Goal: Use online tool/utility: Utilize a website feature to perform a specific function

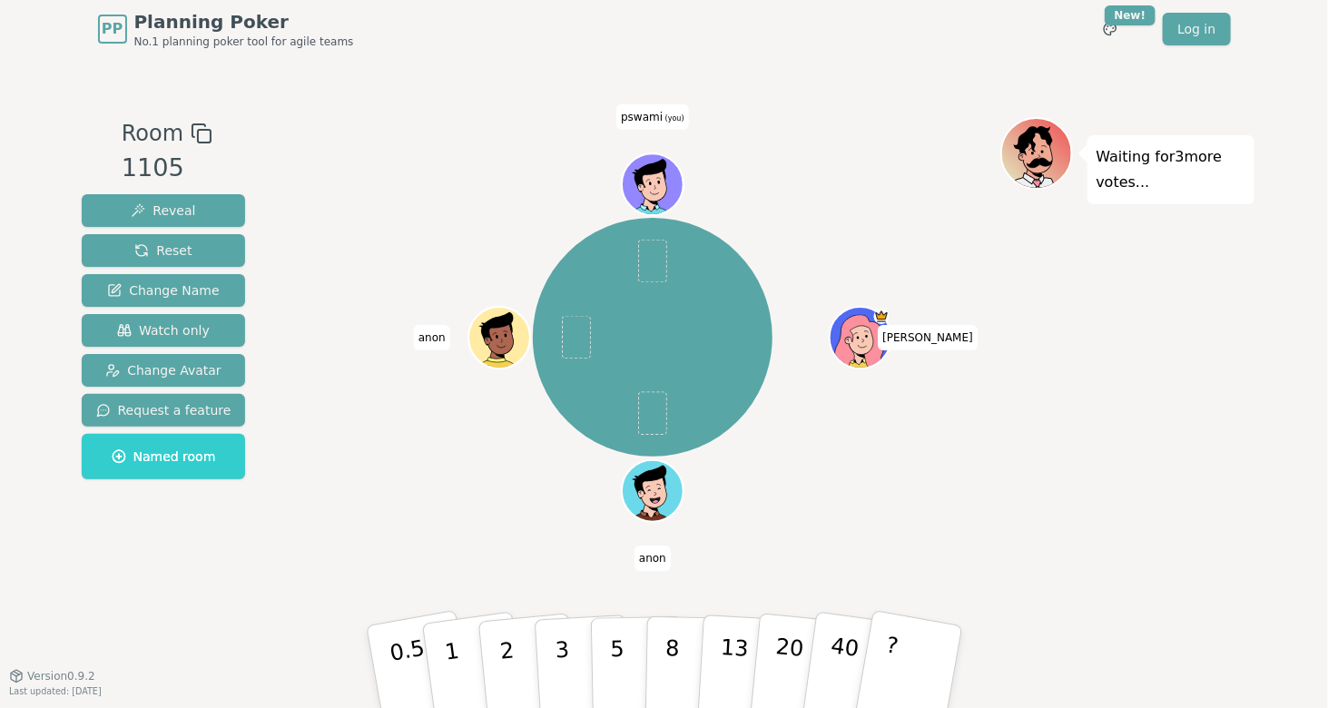
click at [654, 188] on icon at bounding box center [655, 186] width 6 height 5
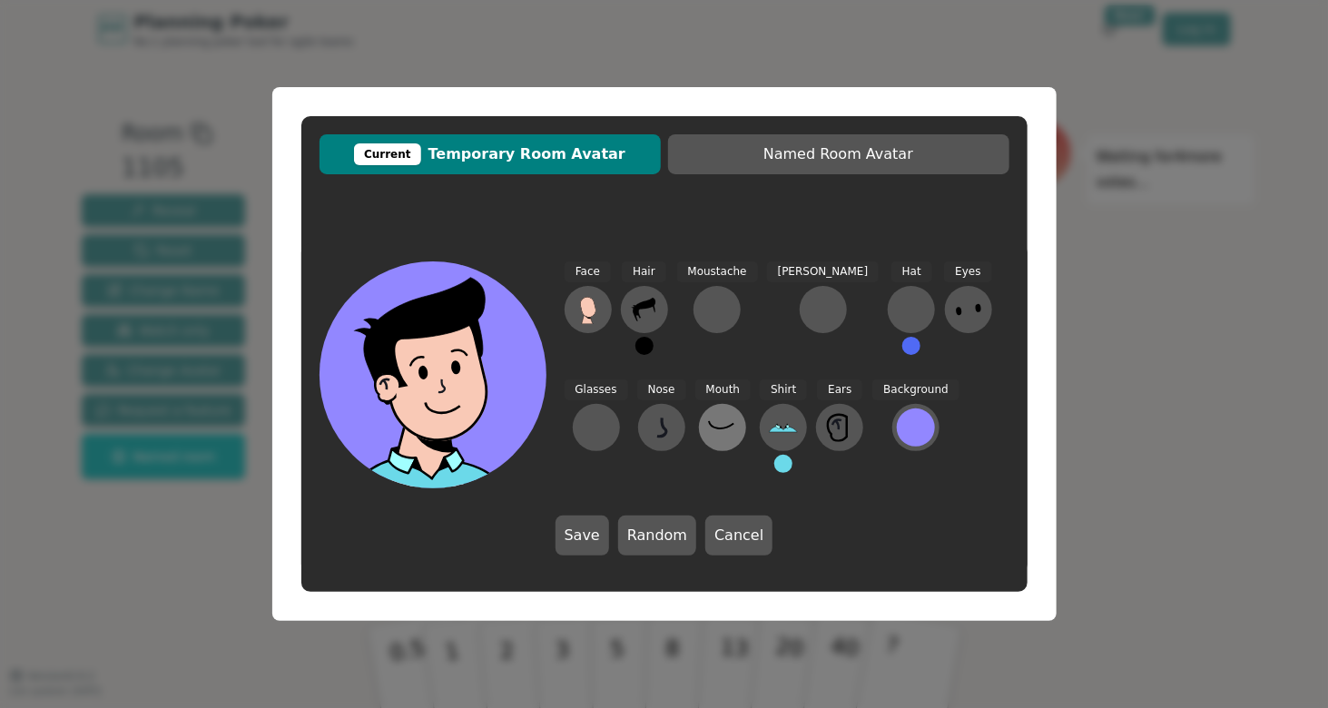
click at [708, 430] on icon at bounding box center [722, 427] width 29 height 29
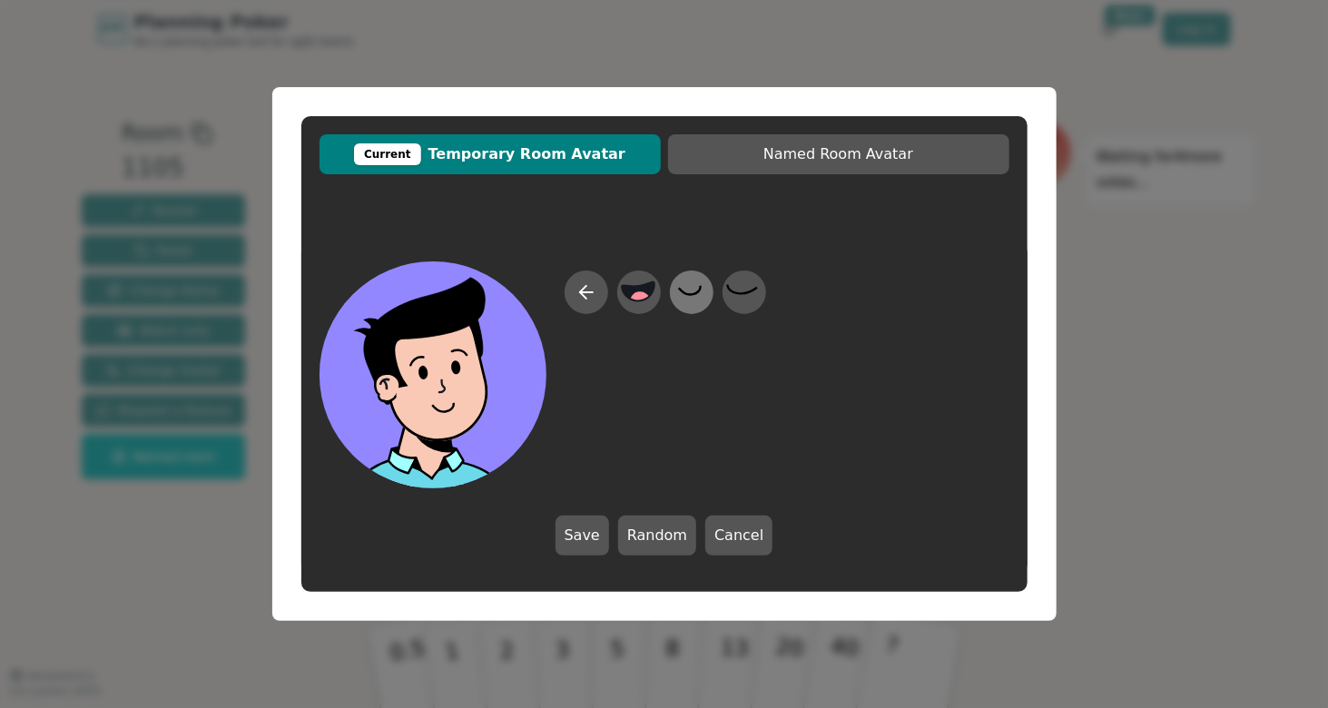
click at [685, 290] on icon at bounding box center [691, 292] width 35 height 41
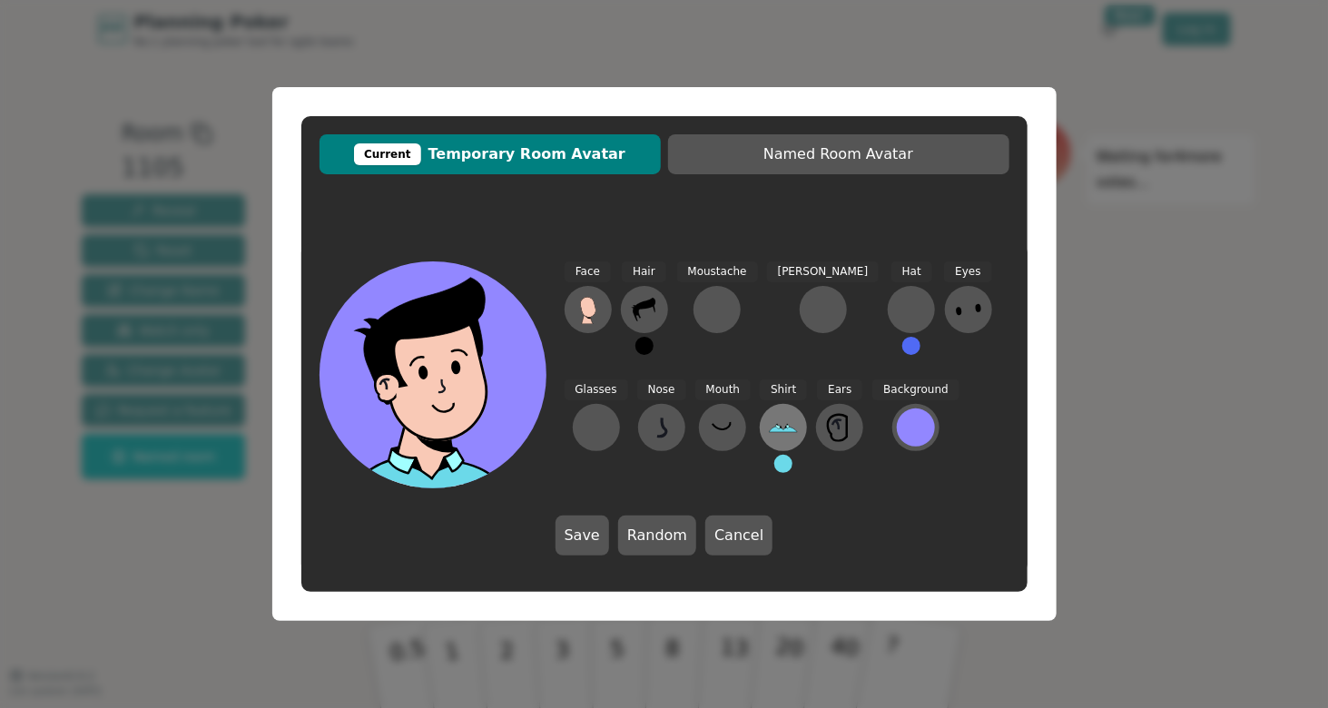
click at [769, 439] on icon at bounding box center [783, 427] width 29 height 29
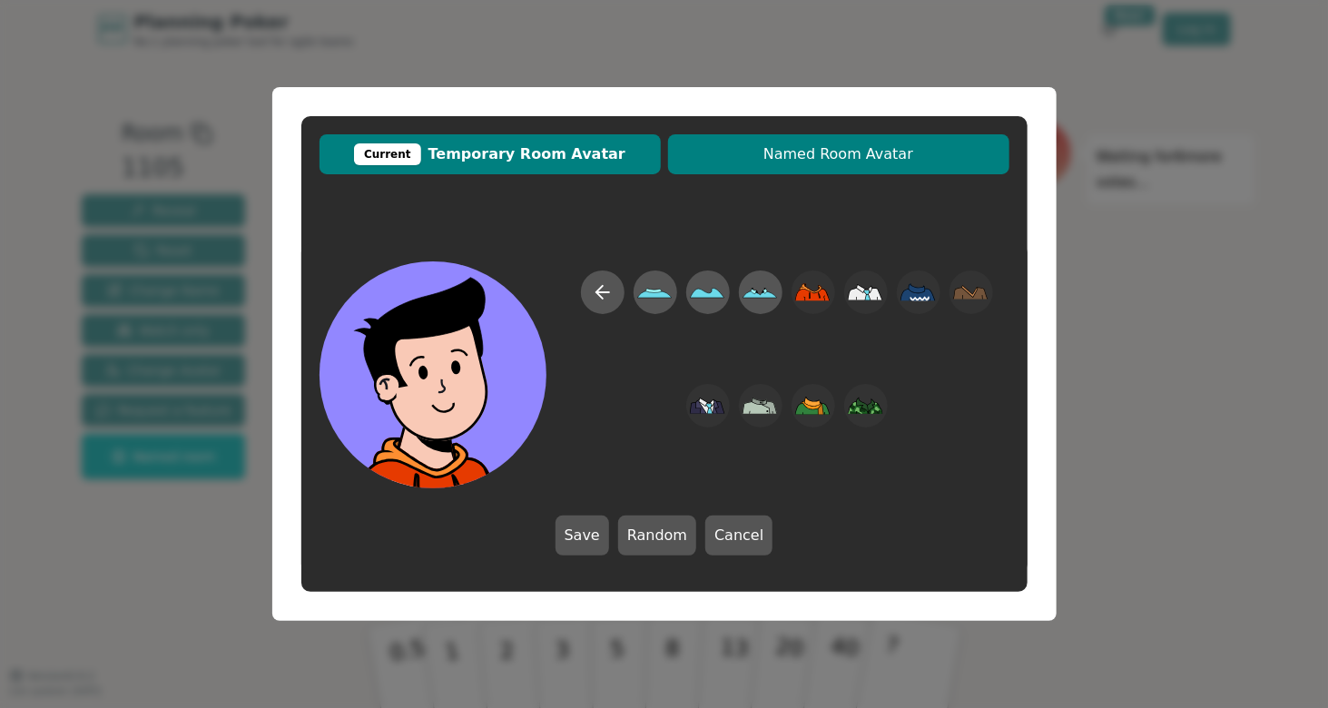
click at [865, 168] on button "Named Room Avatar" at bounding box center [838, 154] width 341 height 40
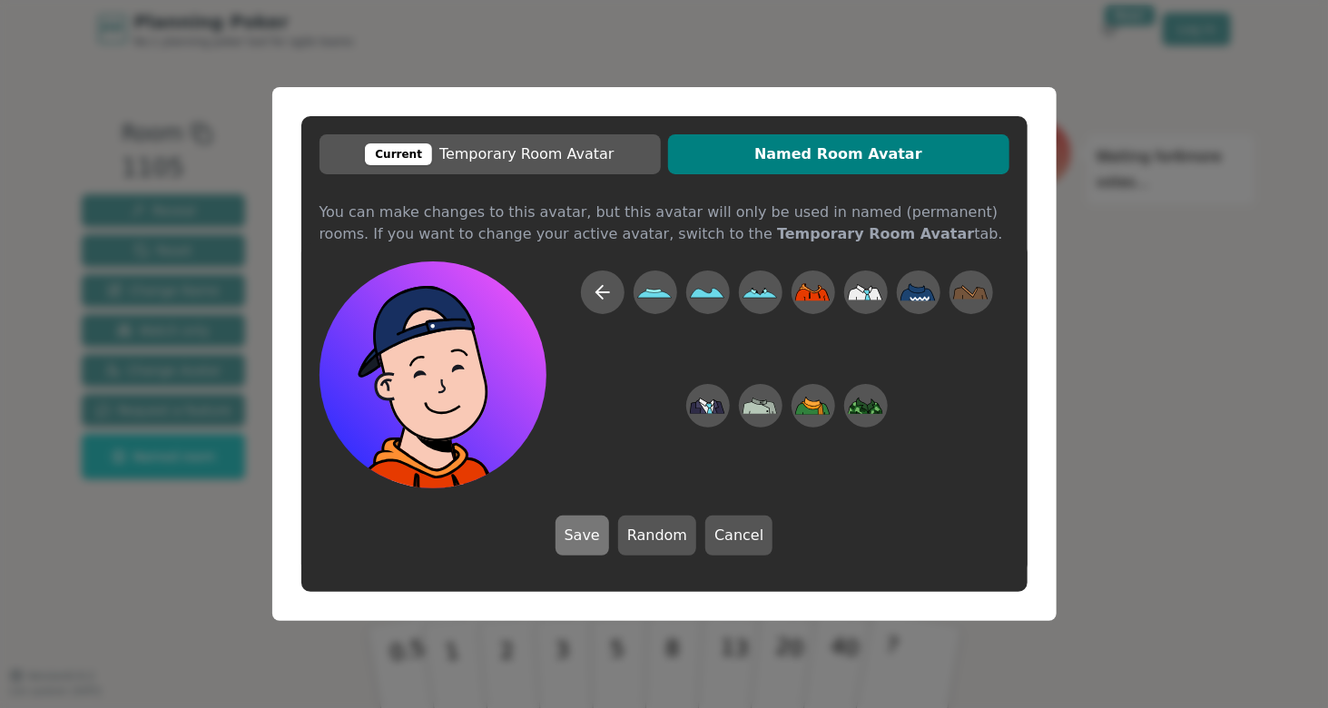
click at [586, 527] on button "Save" at bounding box center [583, 536] width 54 height 40
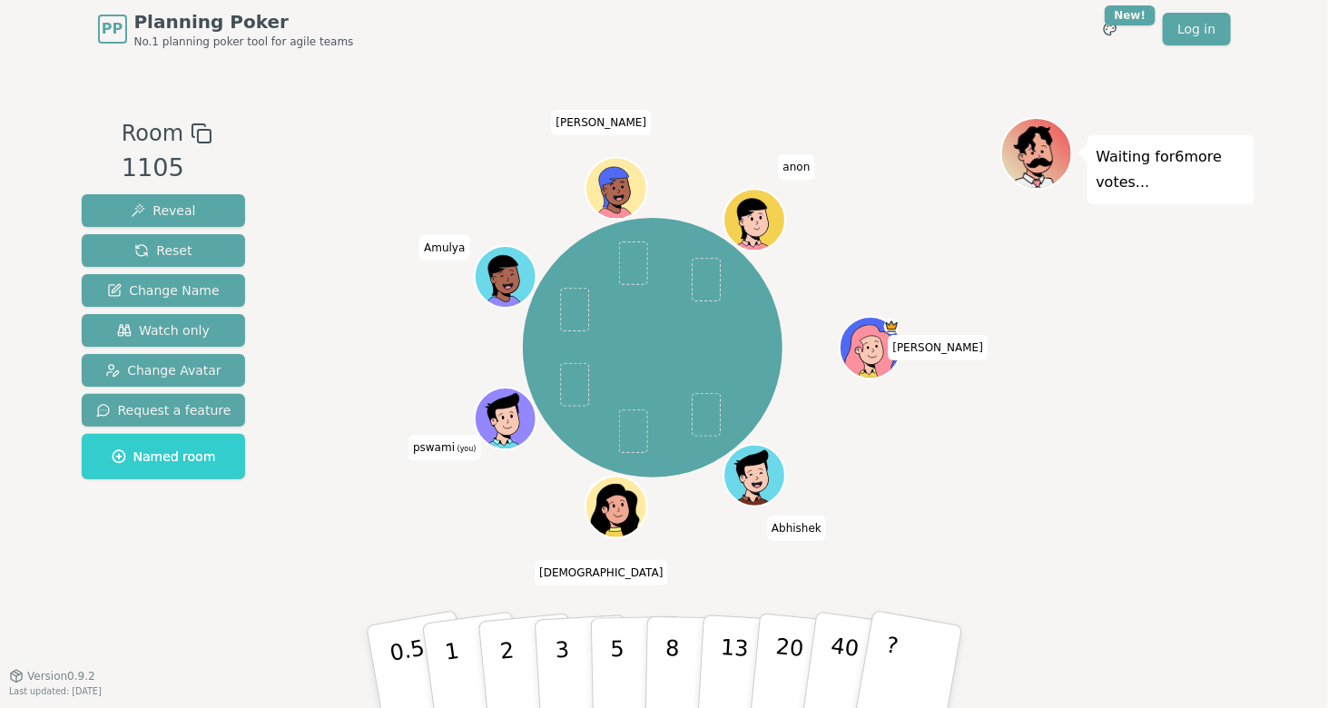
click at [505, 424] on icon at bounding box center [509, 428] width 30 height 10
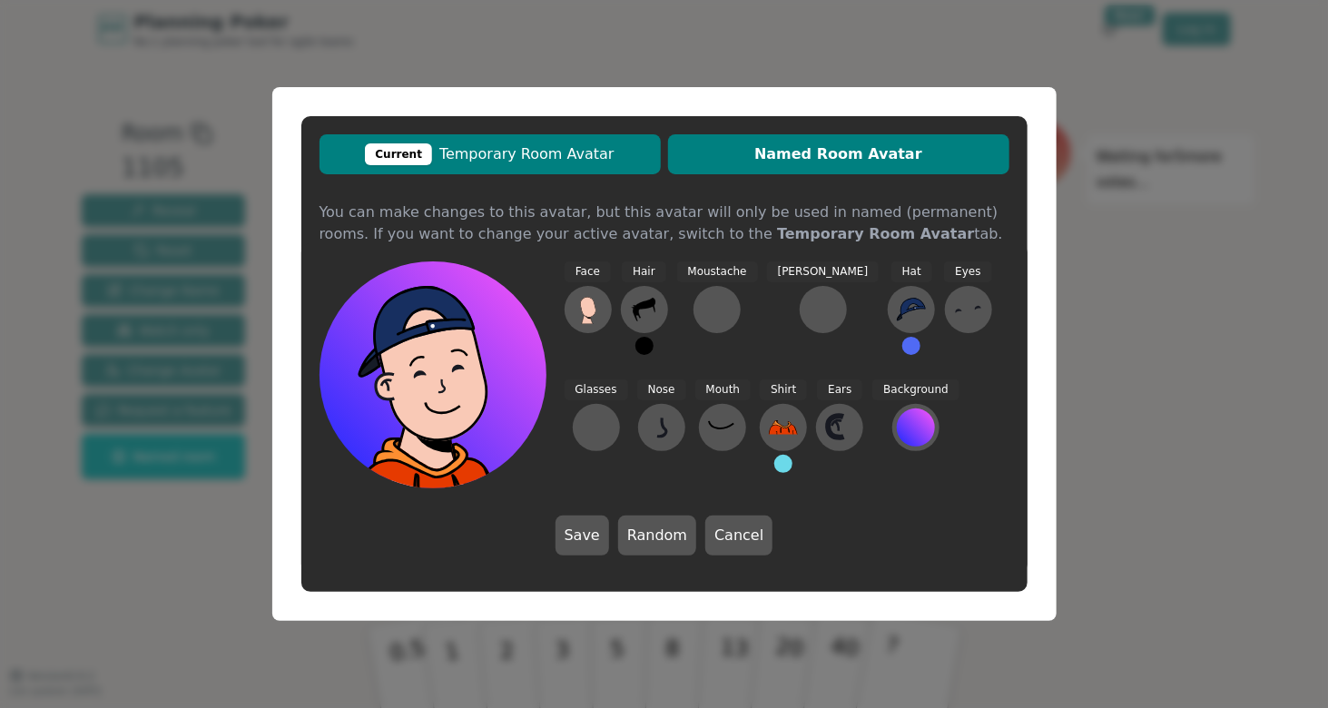
click at [563, 144] on span "Current Temporary Room Avatar" at bounding box center [490, 154] width 323 height 22
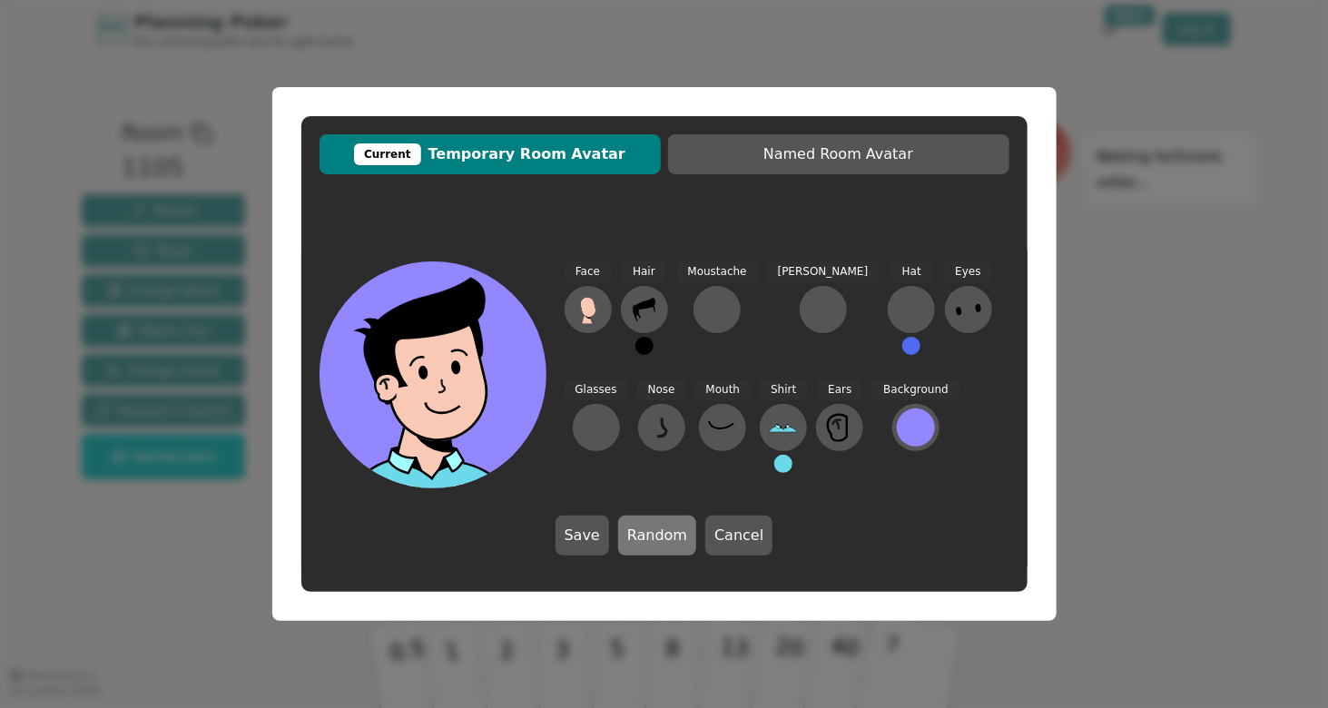
click at [639, 526] on button "Random" at bounding box center [657, 536] width 78 height 40
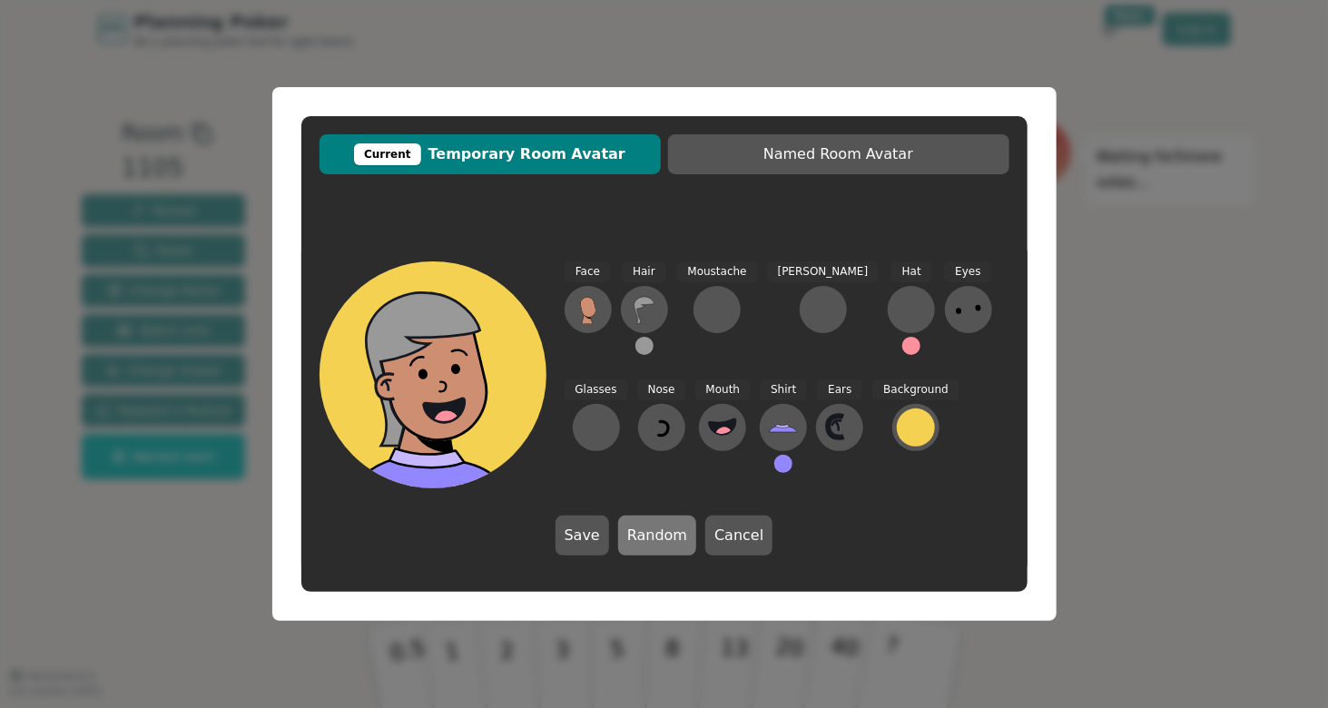
click at [663, 530] on button "Random" at bounding box center [657, 536] width 78 height 40
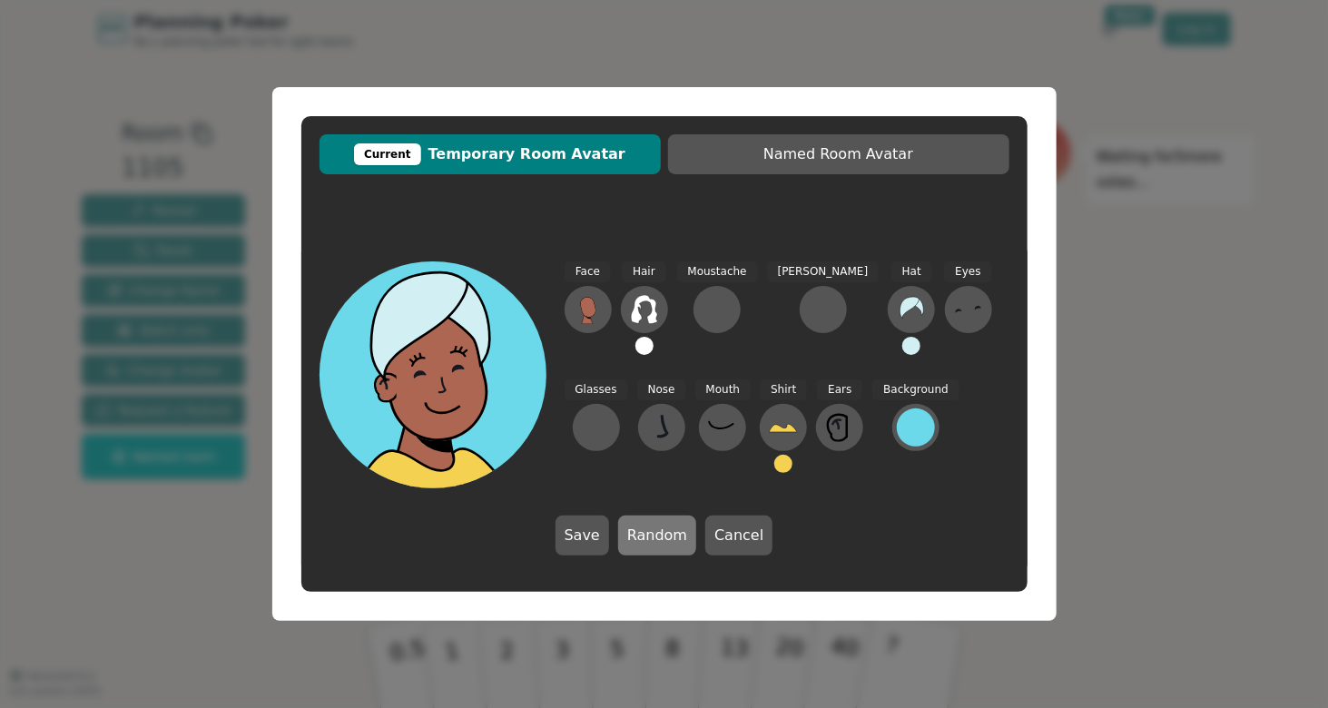
click at [663, 530] on button "Random" at bounding box center [657, 536] width 78 height 40
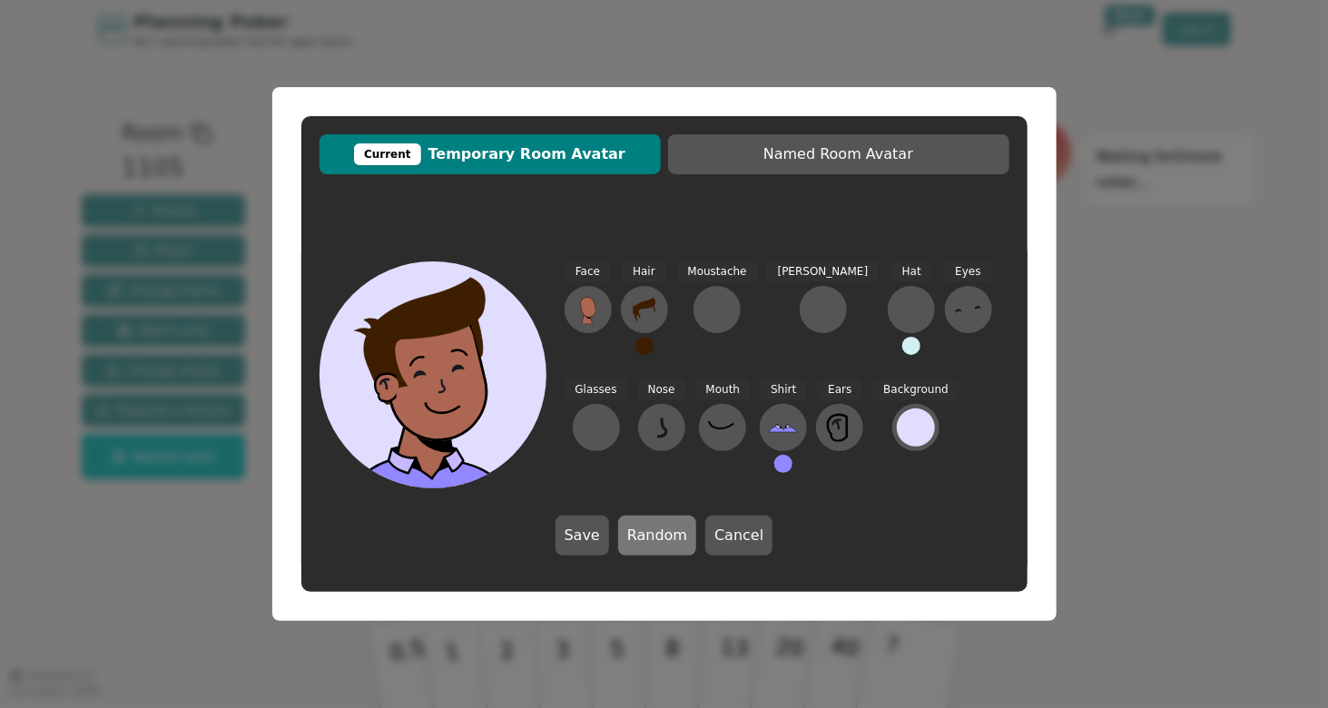
click at [663, 530] on button "Random" at bounding box center [657, 536] width 78 height 40
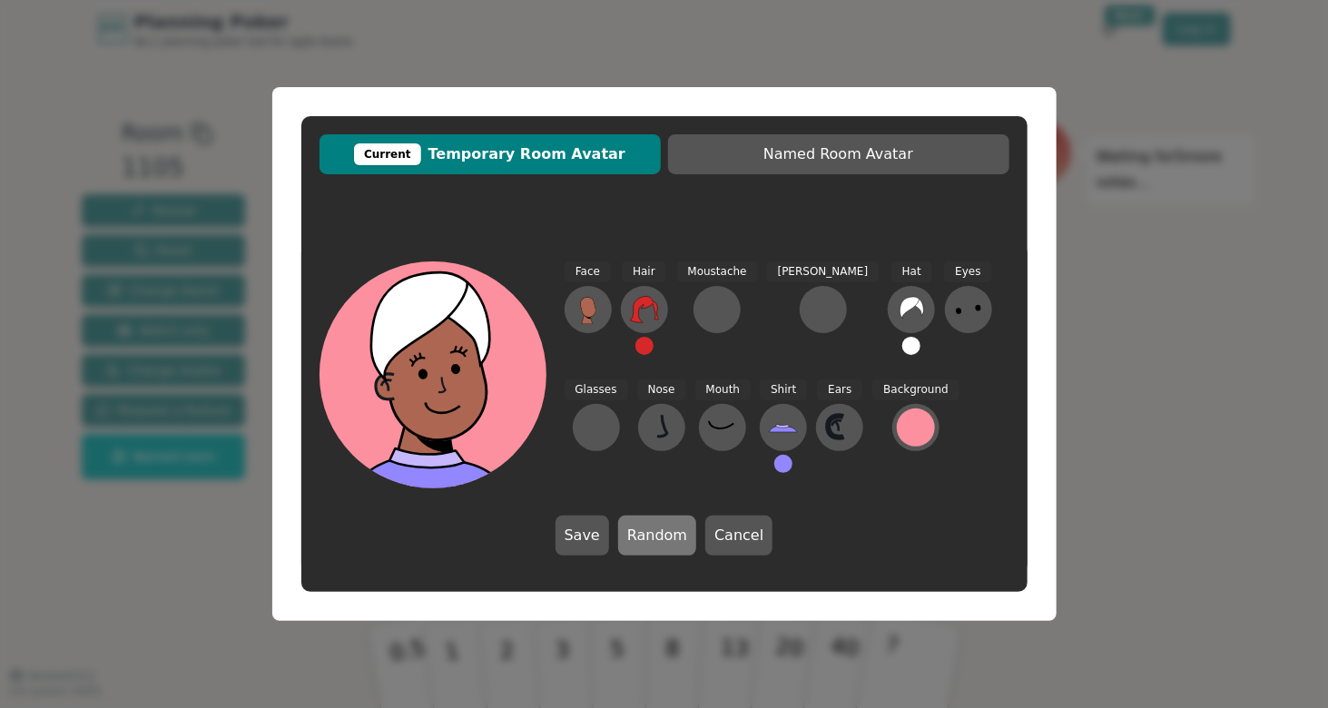
click at [663, 530] on button "Random" at bounding box center [657, 536] width 78 height 40
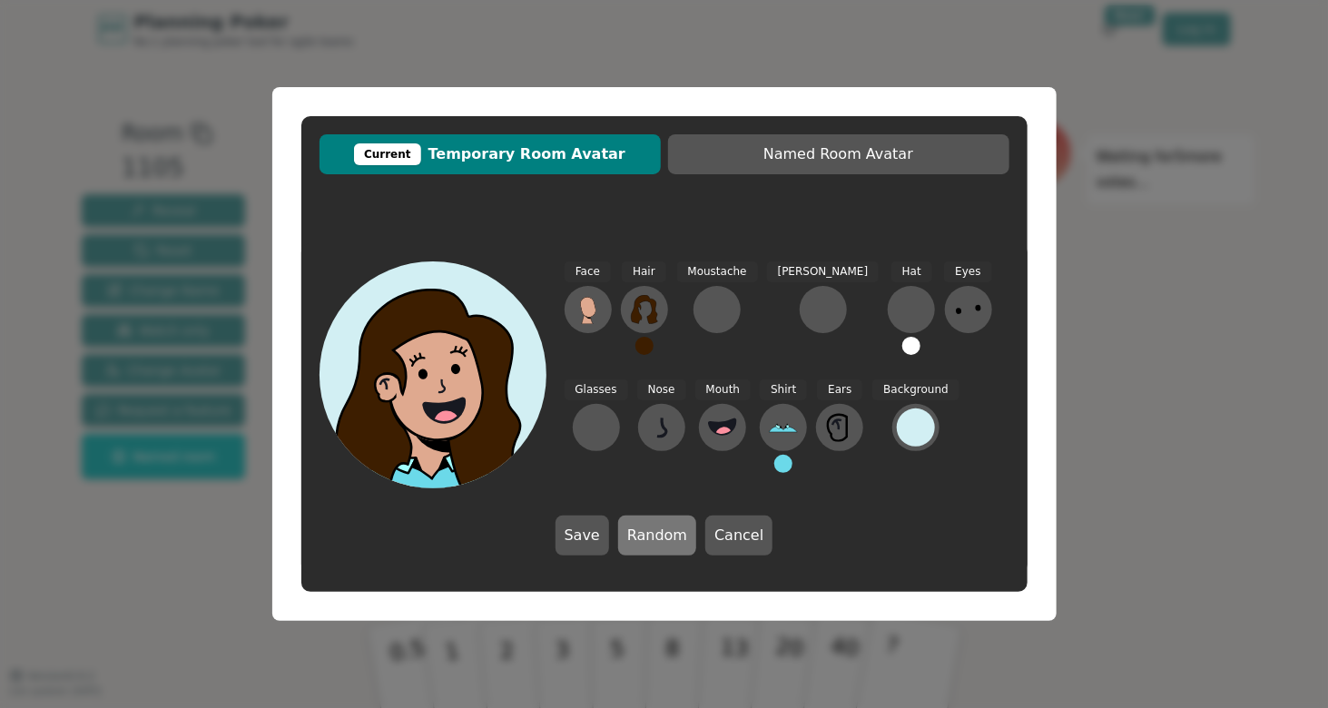
click at [663, 530] on button "Random" at bounding box center [657, 536] width 78 height 40
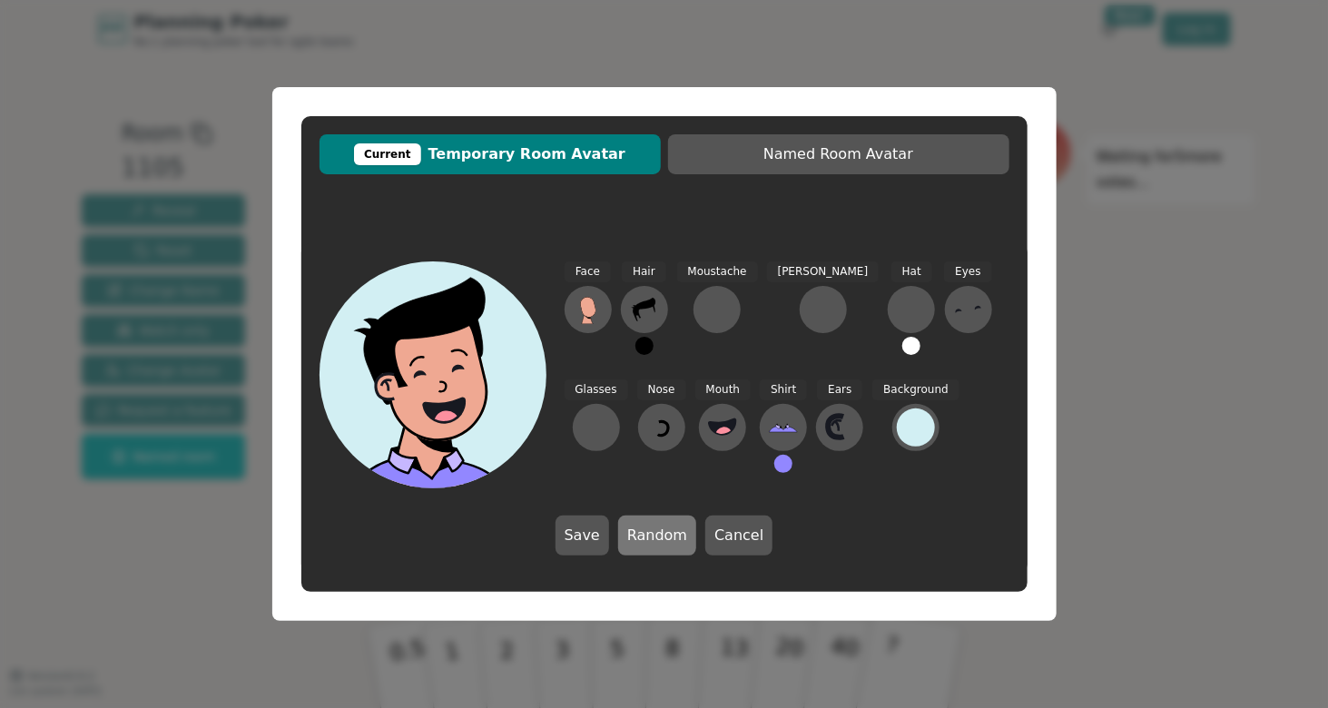
click at [663, 530] on button "Random" at bounding box center [657, 536] width 78 height 40
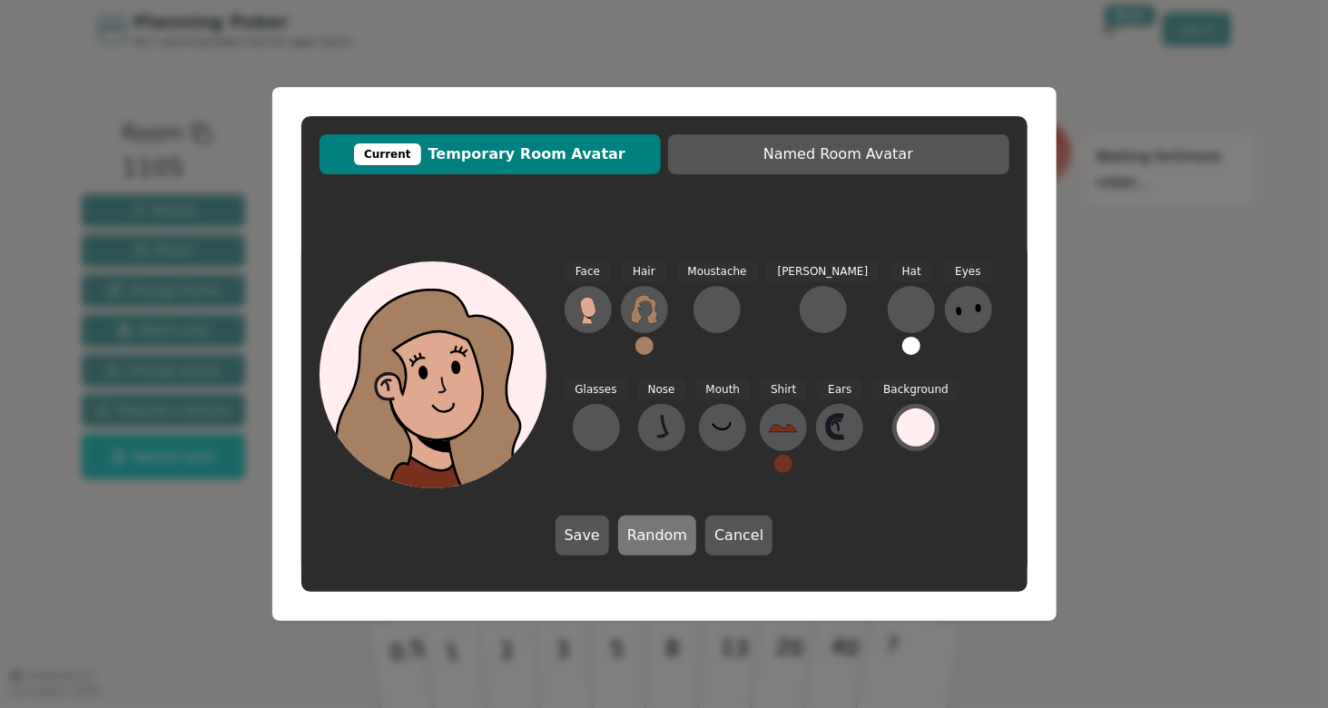
click at [663, 530] on button "Random" at bounding box center [657, 536] width 78 height 40
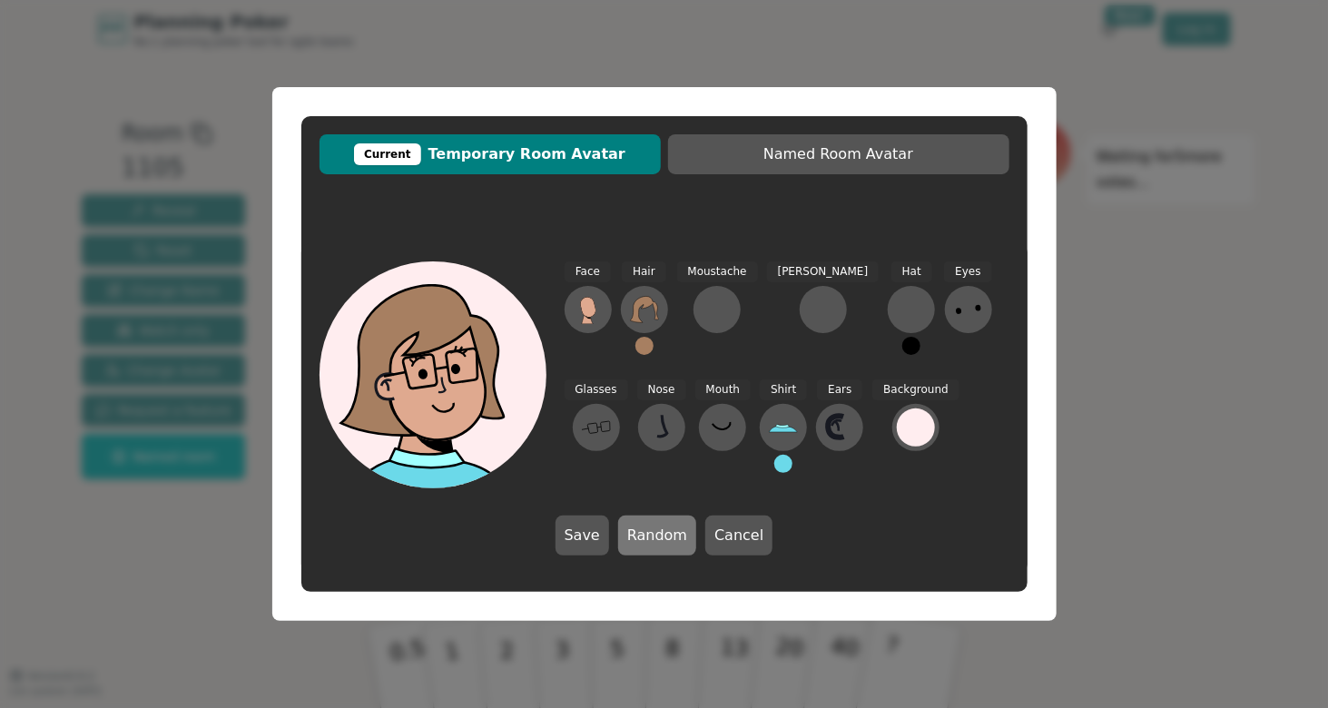
click at [663, 530] on button "Random" at bounding box center [657, 536] width 78 height 40
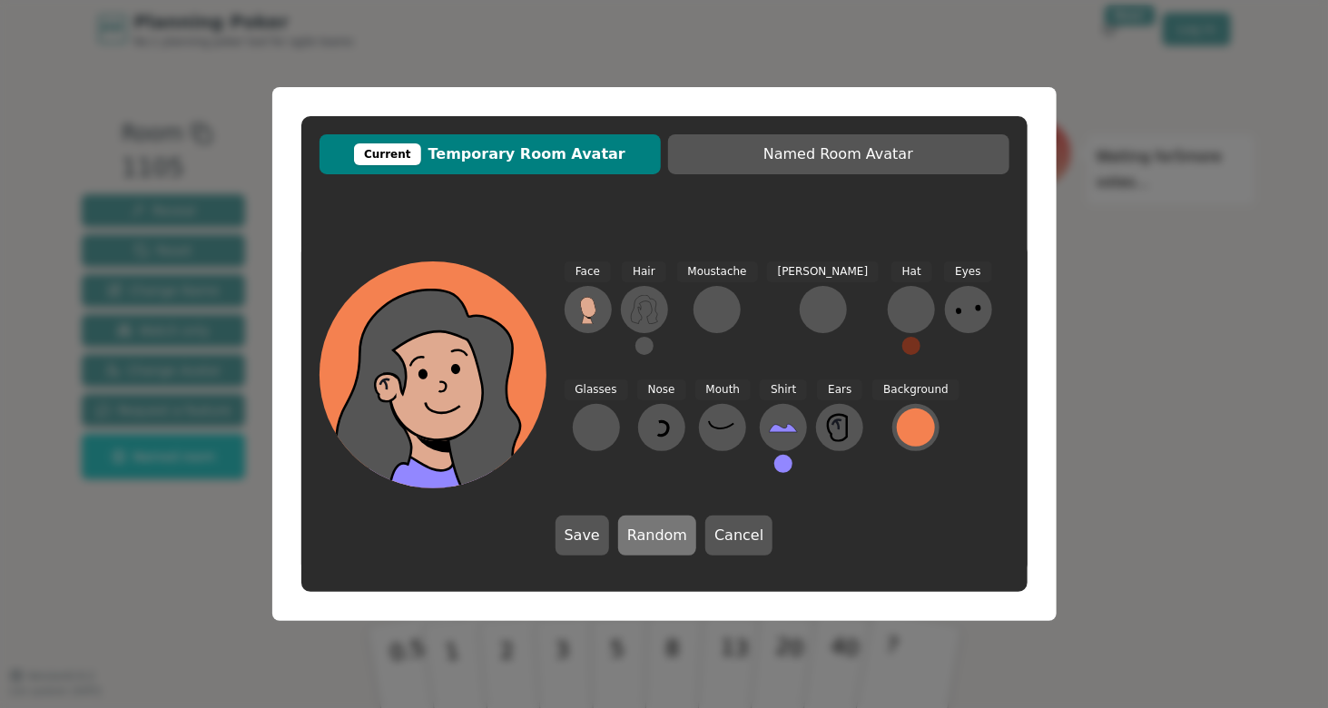
click at [663, 530] on button "Random" at bounding box center [657, 536] width 78 height 40
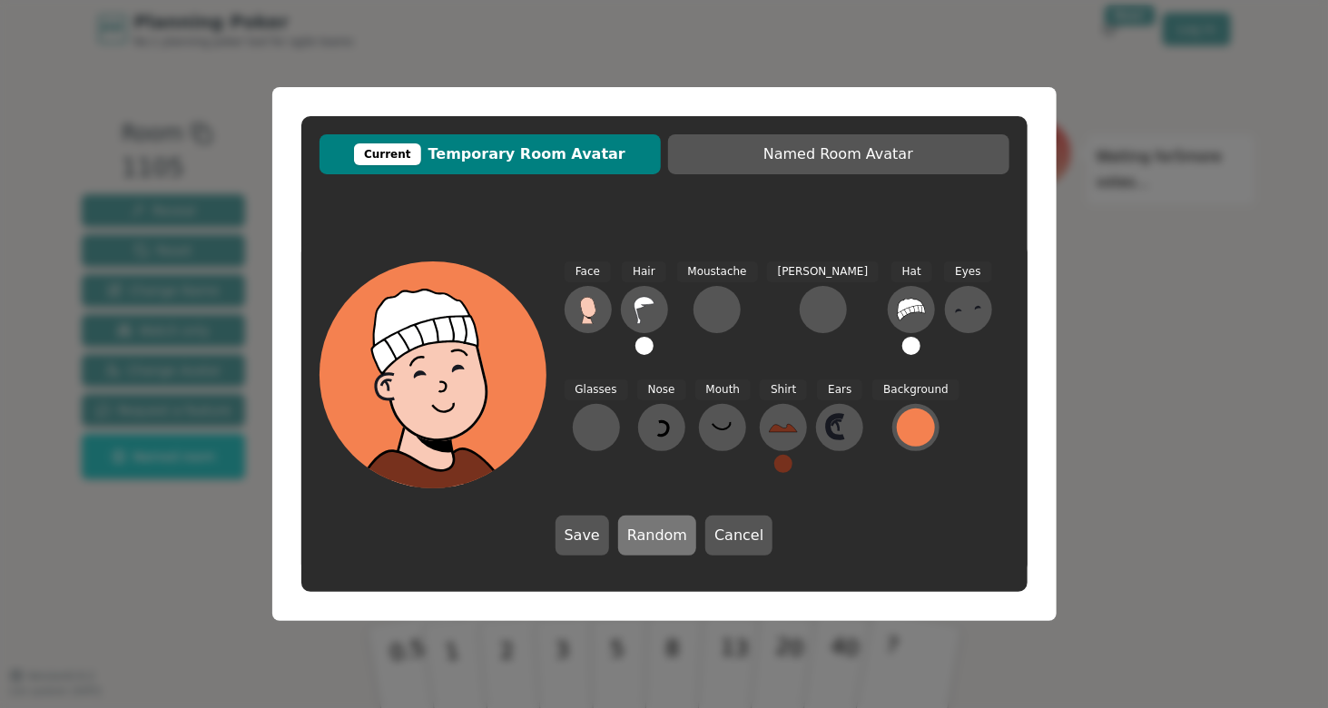
click at [663, 530] on button "Random" at bounding box center [657, 536] width 78 height 40
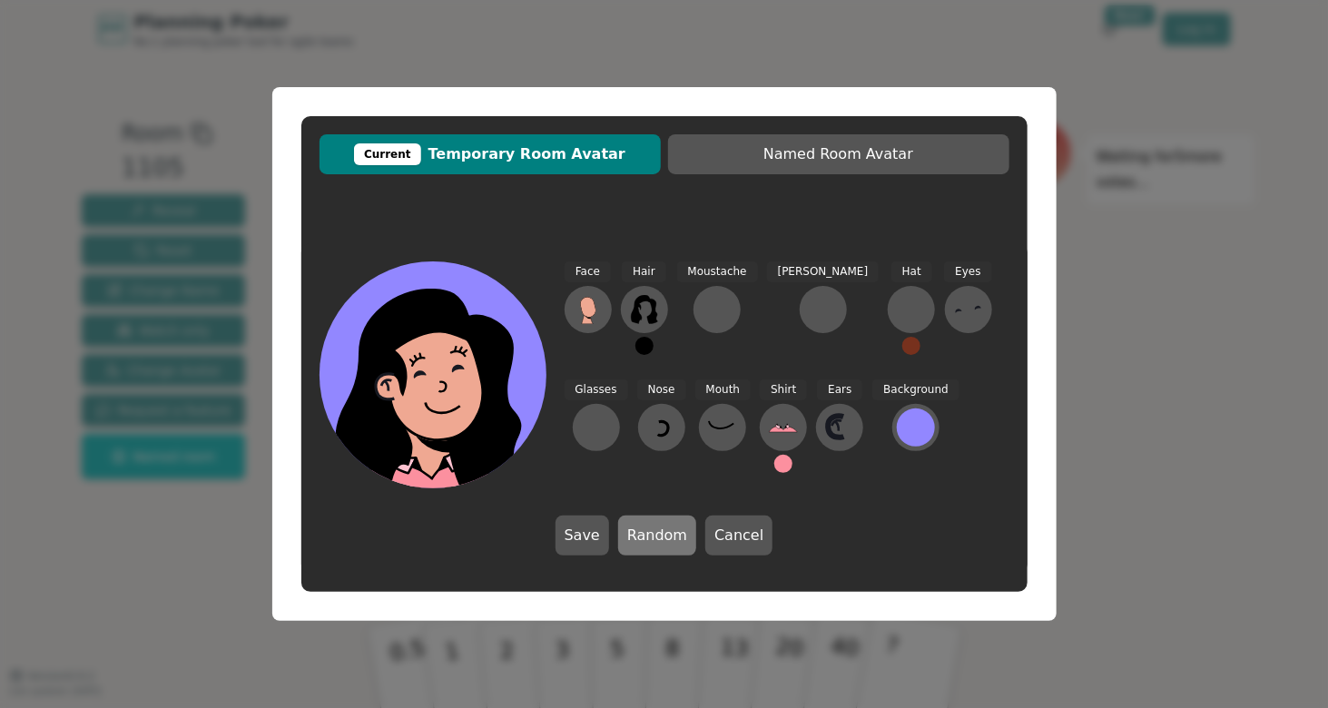
click at [663, 530] on button "Random" at bounding box center [657, 536] width 78 height 40
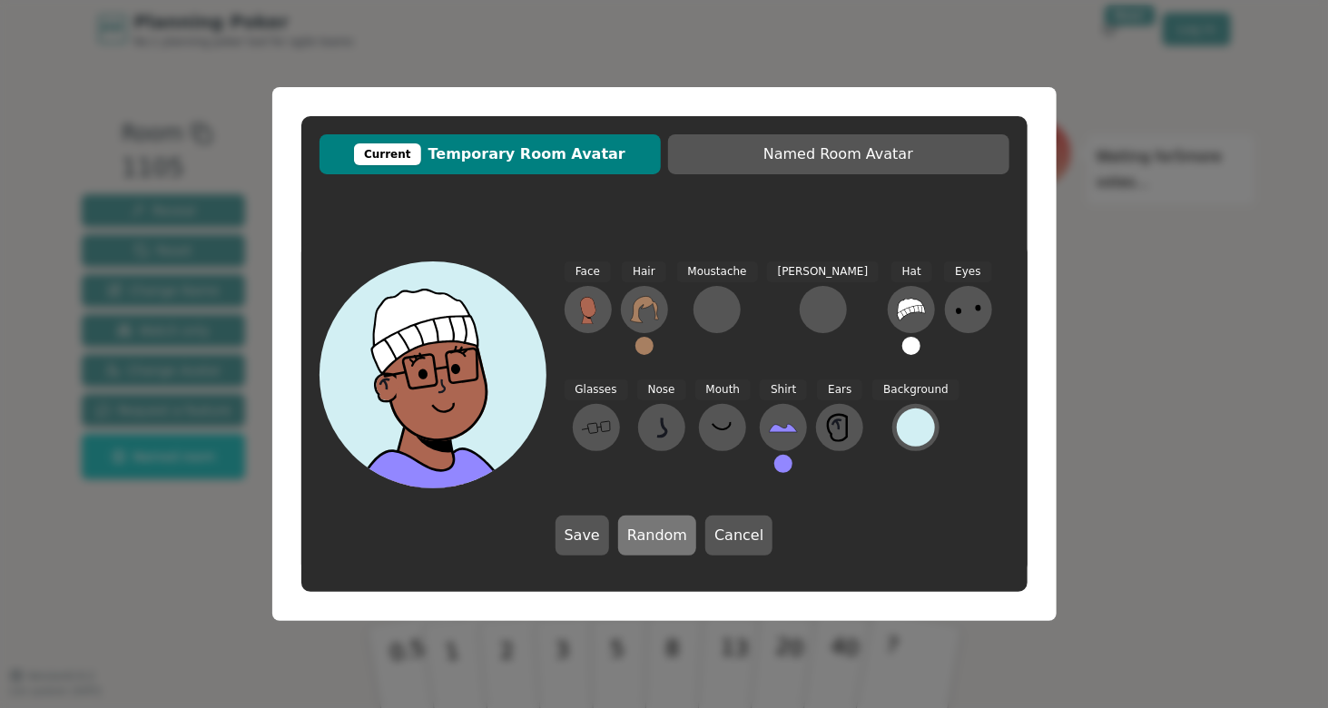
click at [663, 530] on button "Random" at bounding box center [657, 536] width 78 height 40
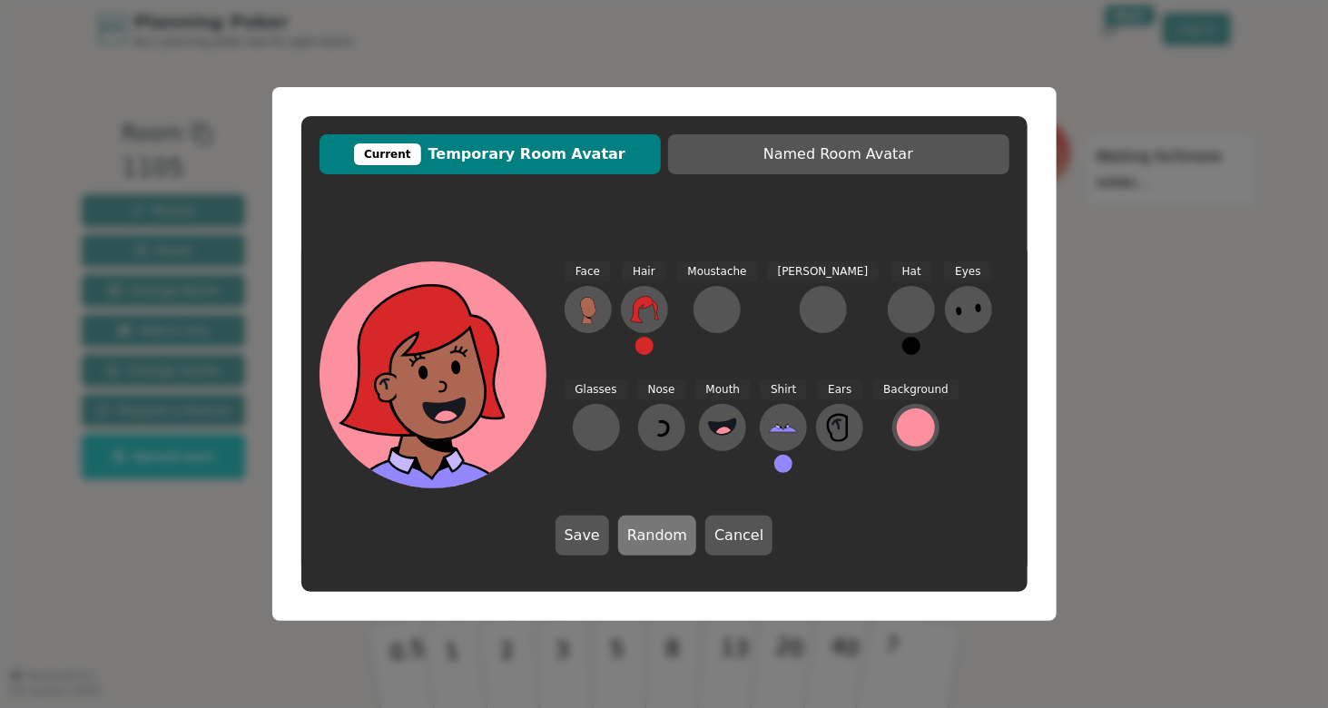
click at [663, 530] on button "Random" at bounding box center [657, 536] width 78 height 40
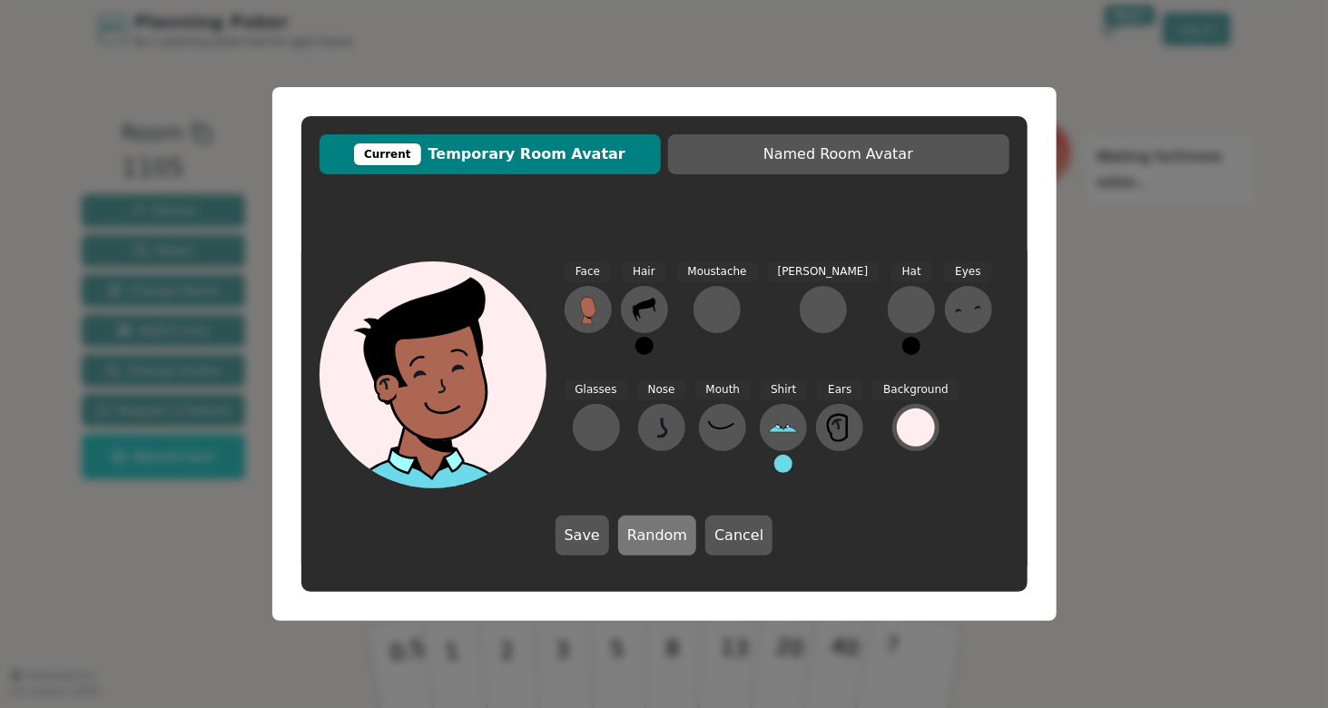
click at [663, 530] on button "Random" at bounding box center [657, 536] width 78 height 40
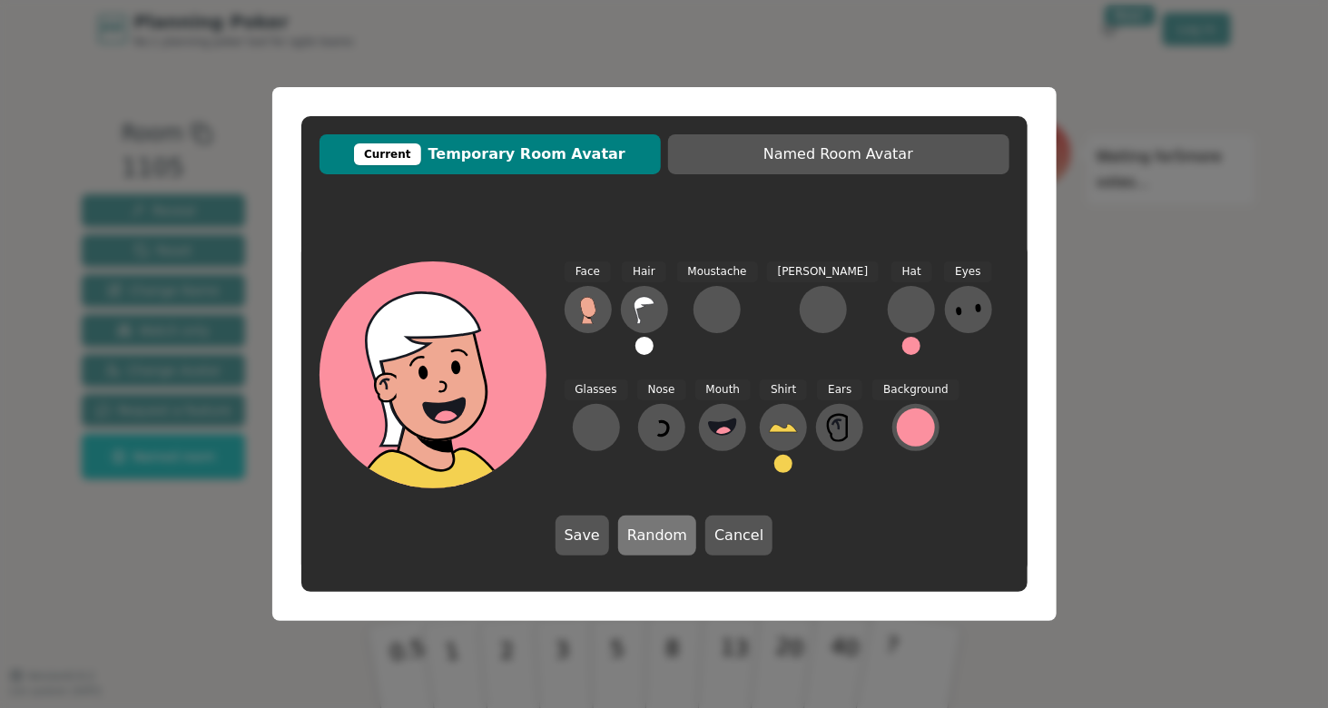
click at [663, 530] on button "Random" at bounding box center [657, 536] width 78 height 40
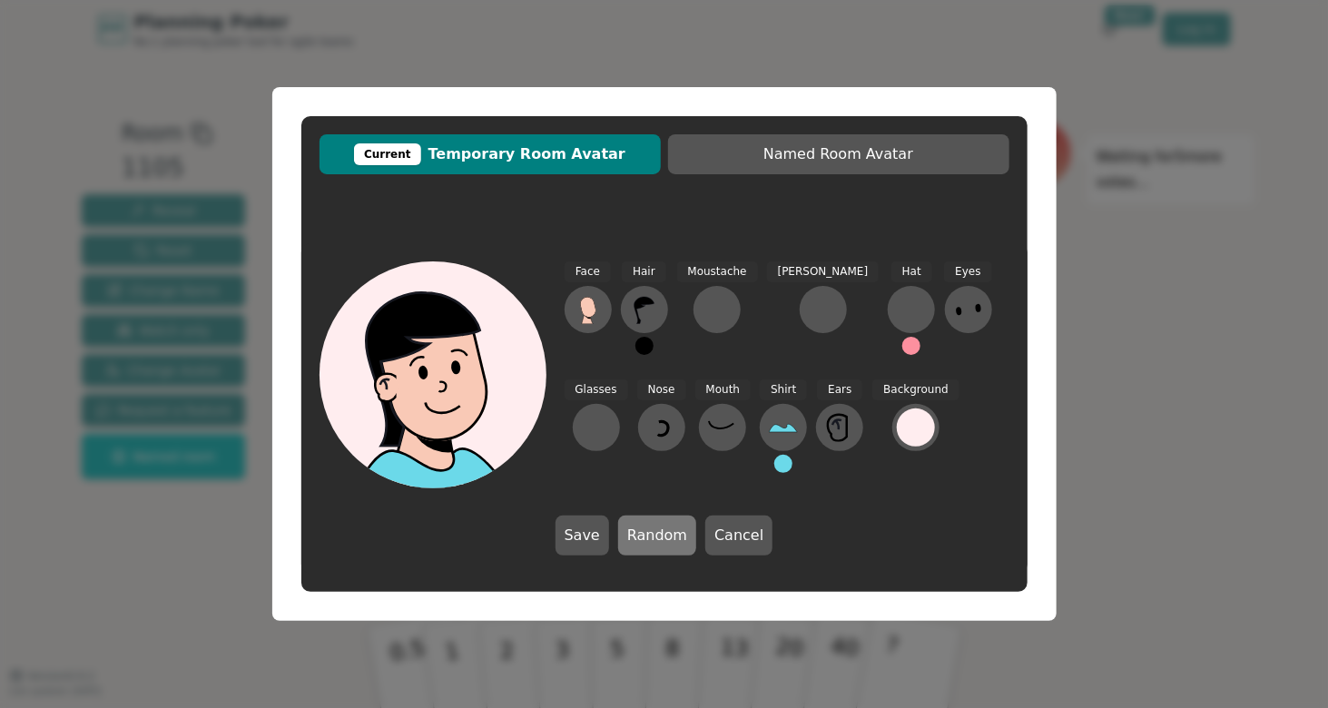
click at [663, 530] on button "Random" at bounding box center [657, 536] width 78 height 40
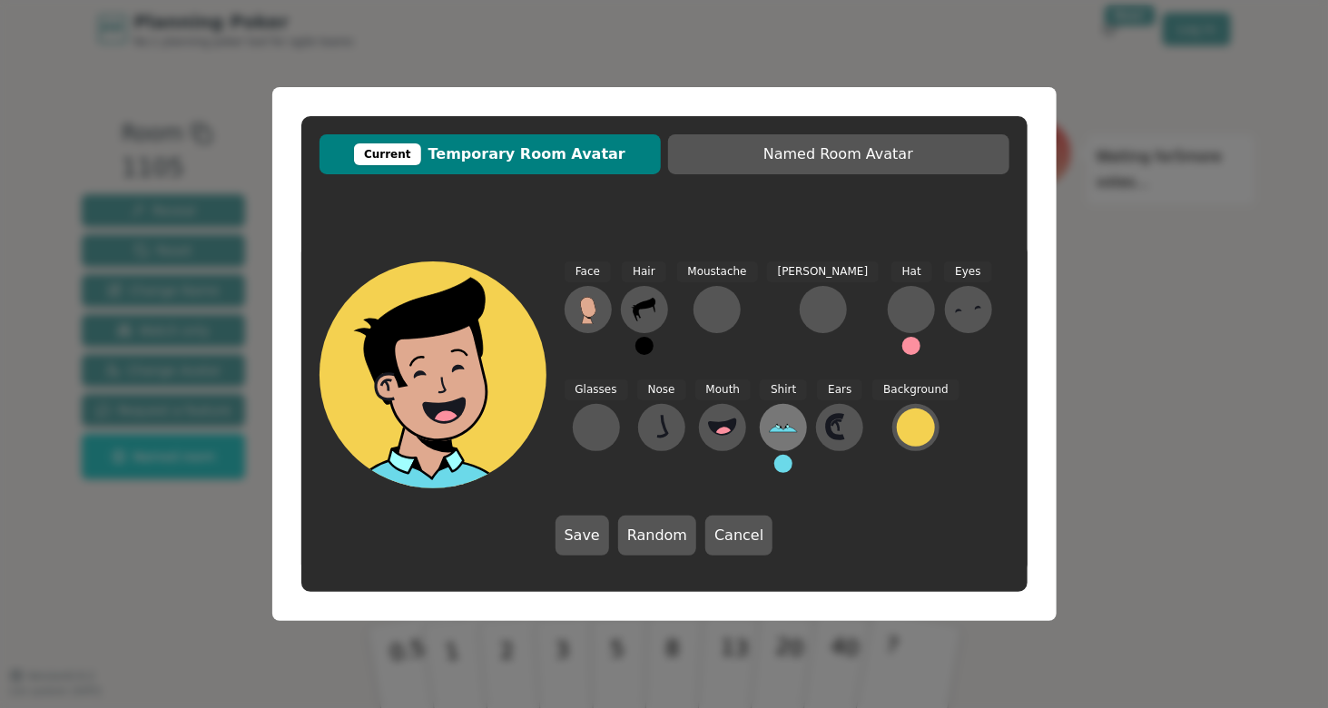
click at [769, 419] on icon at bounding box center [783, 427] width 29 height 29
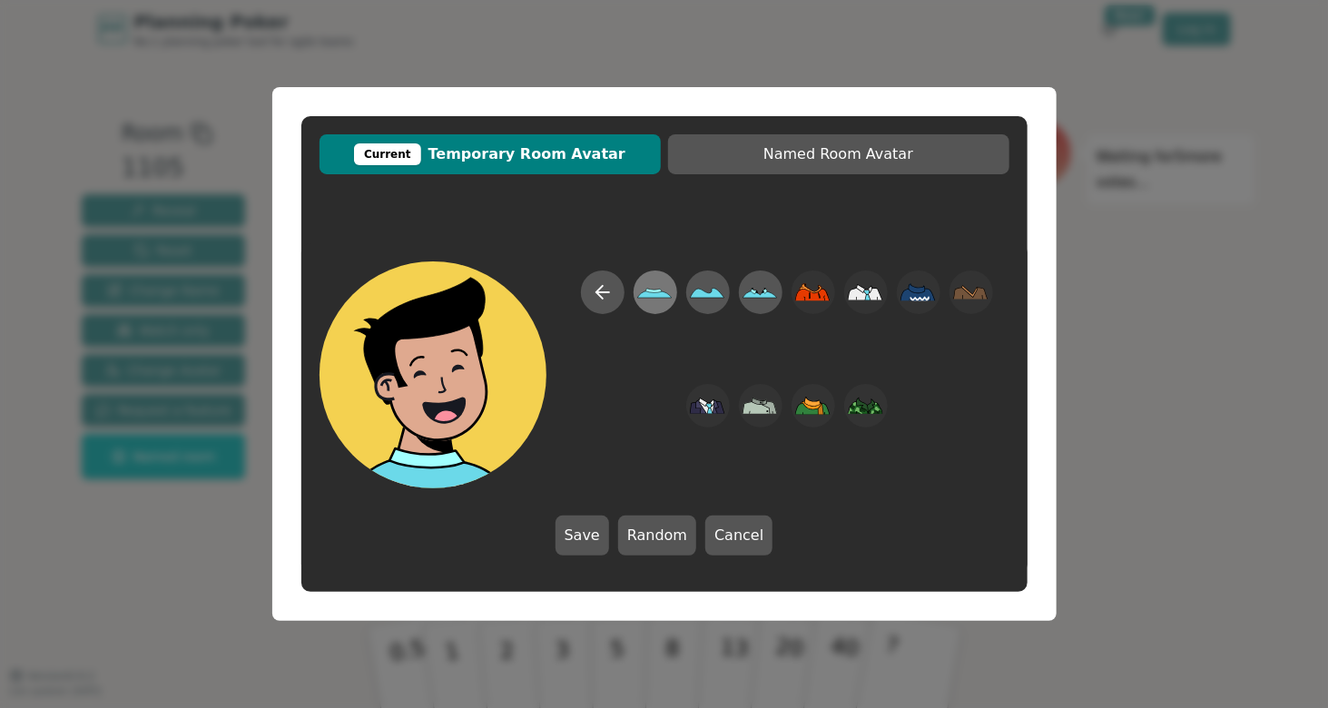
click at [659, 297] on icon at bounding box center [654, 295] width 34 height 8
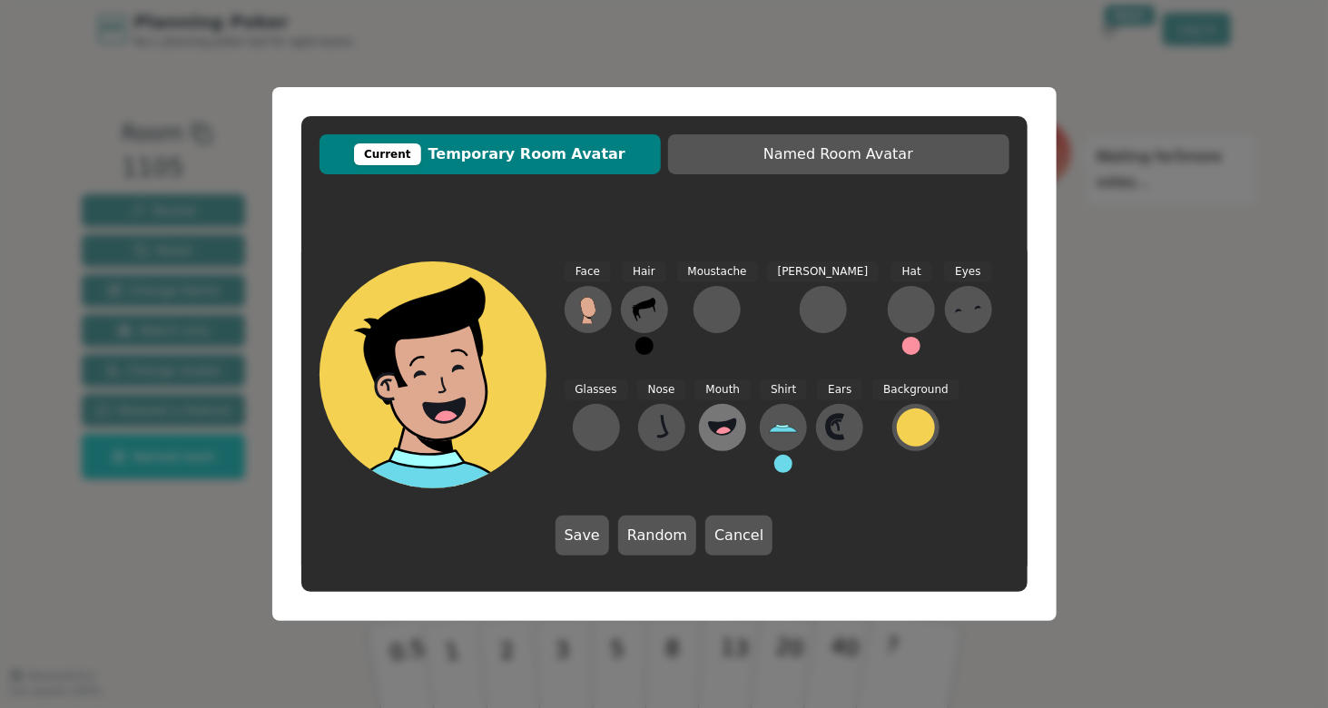
click at [709, 424] on icon at bounding box center [722, 426] width 27 height 15
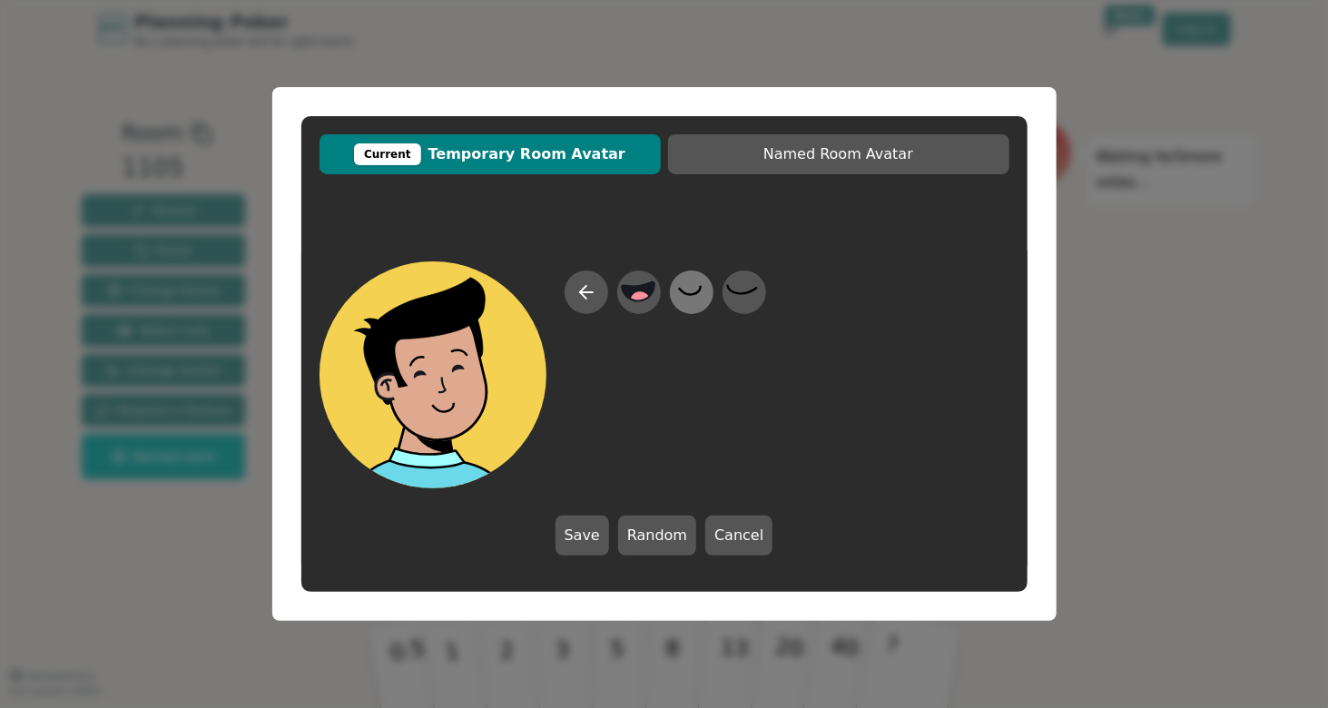
click at [703, 296] on icon at bounding box center [691, 292] width 35 height 41
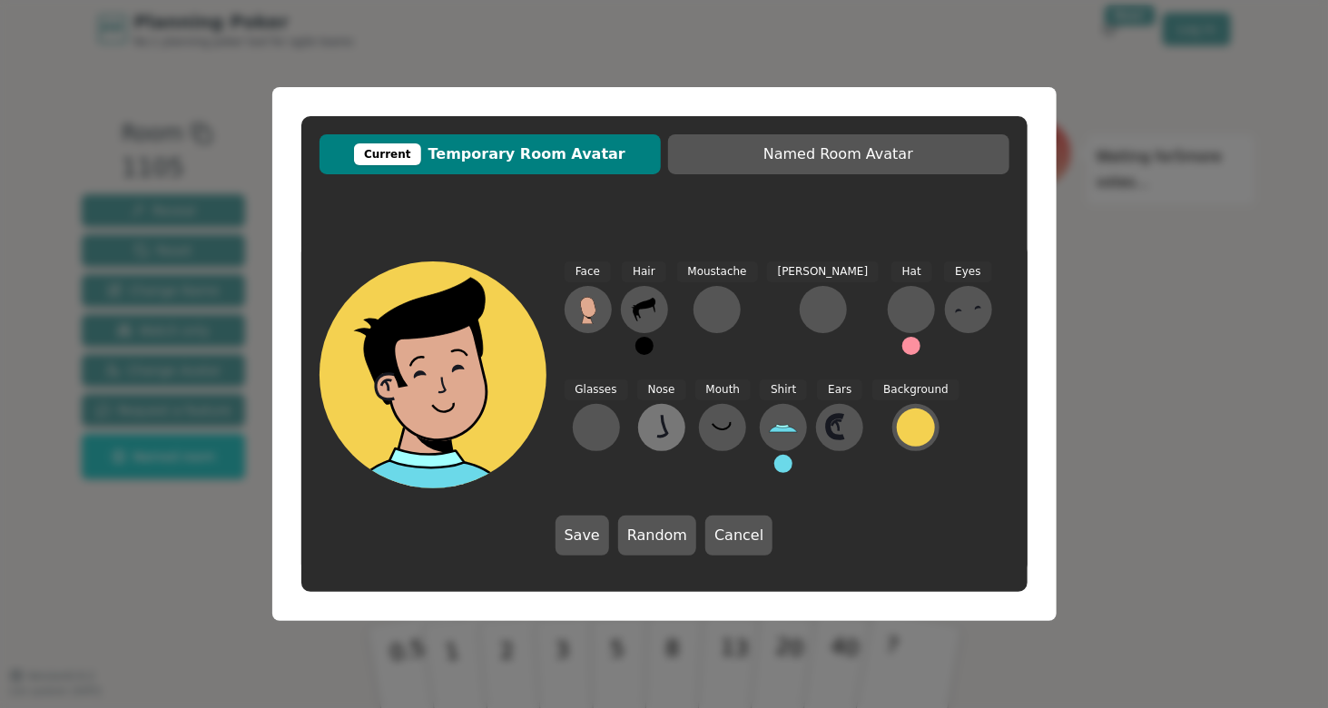
click at [647, 418] on icon at bounding box center [661, 427] width 29 height 29
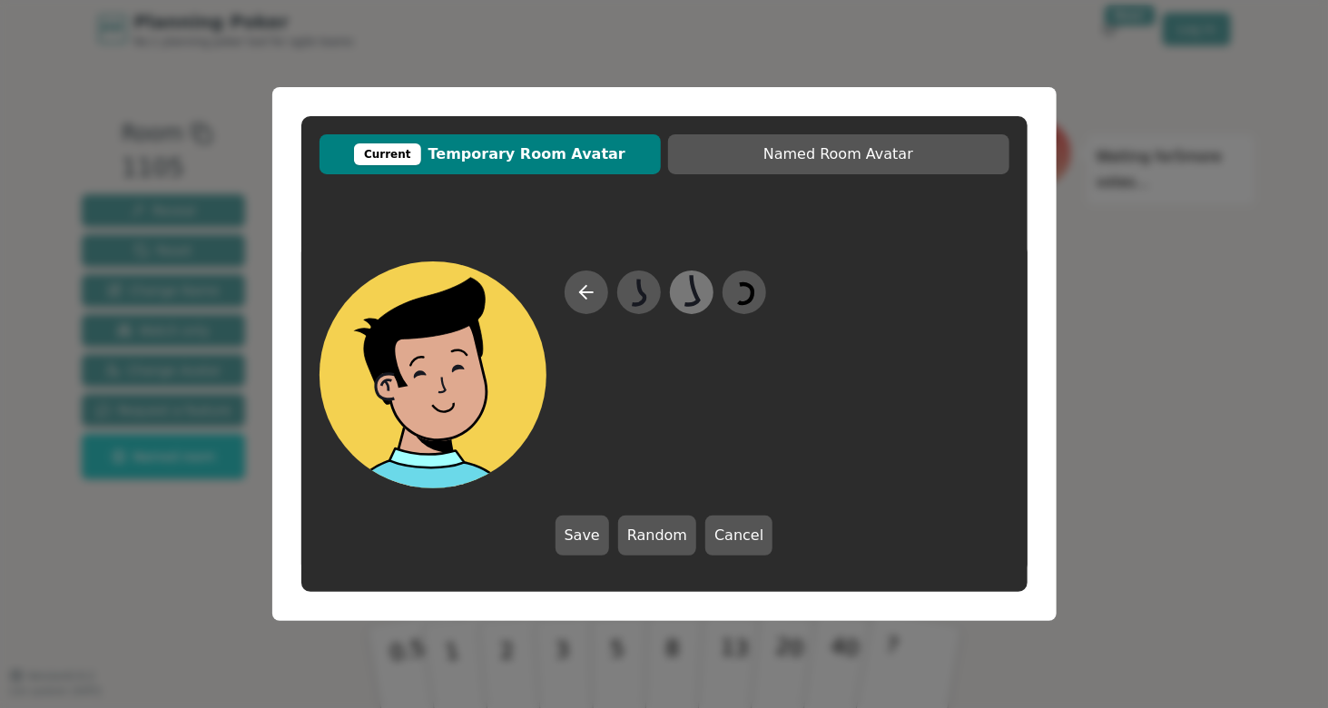
click at [698, 297] on icon at bounding box center [692, 290] width 14 height 30
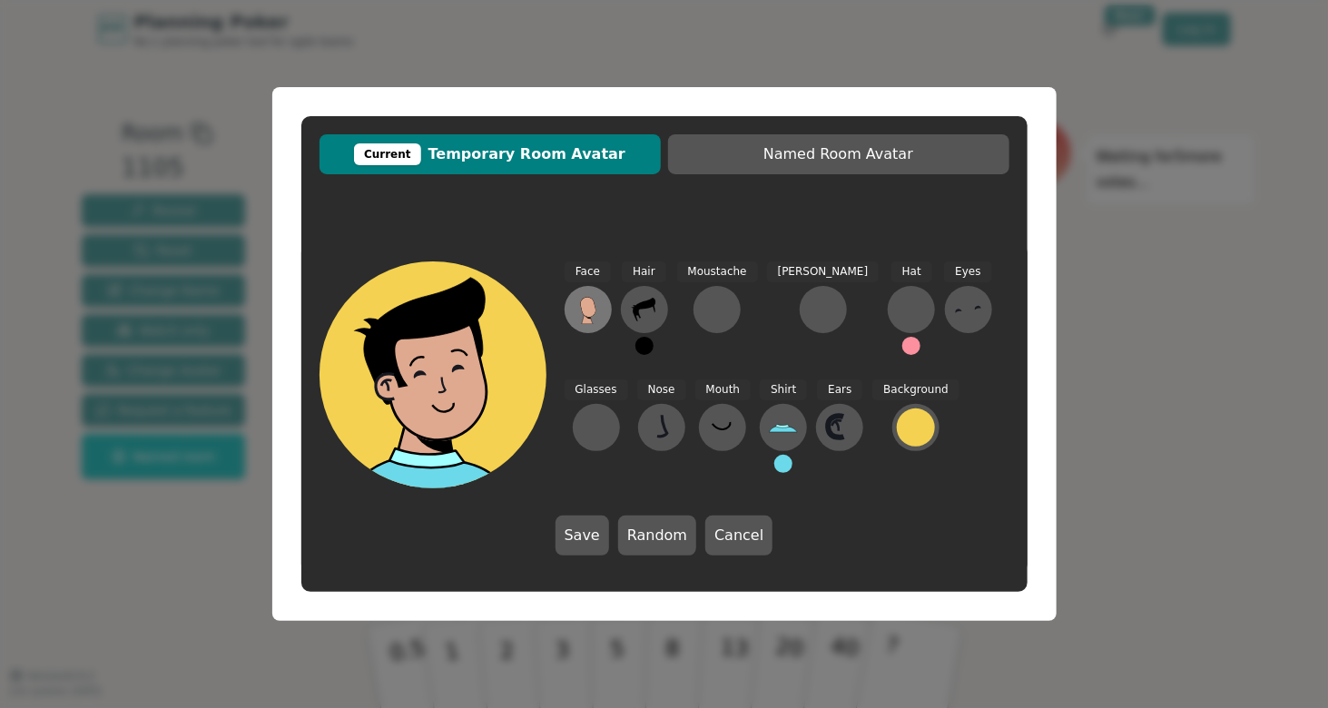
click at [588, 325] on button at bounding box center [588, 309] width 47 height 47
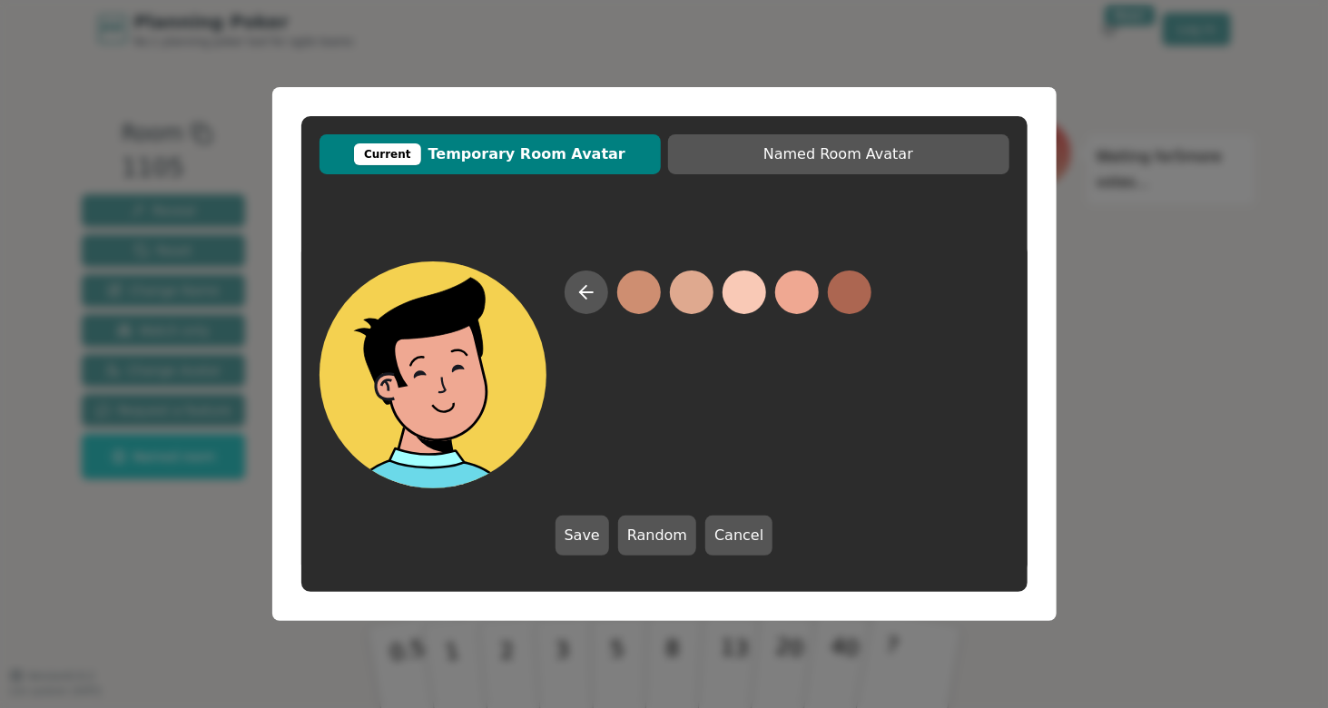
click at [787, 289] on button at bounding box center [797, 293] width 44 height 44
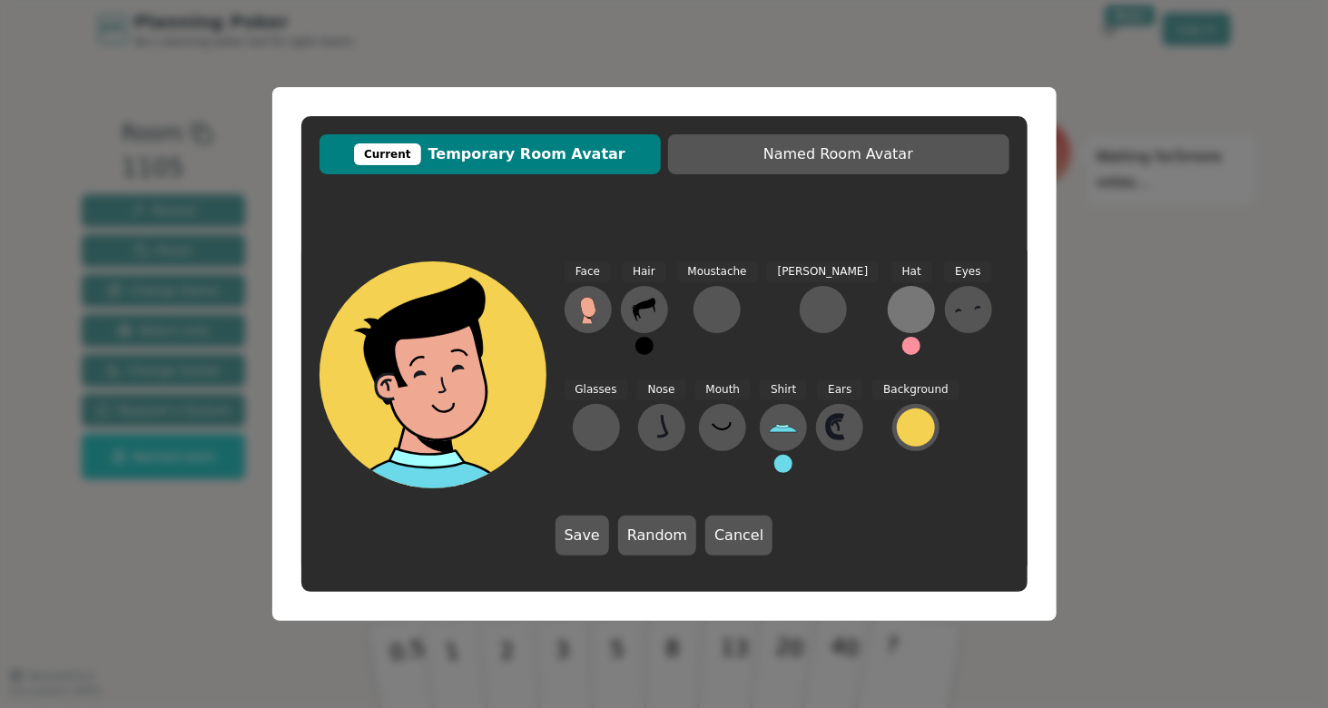
click at [897, 314] on div at bounding box center [911, 309] width 29 height 29
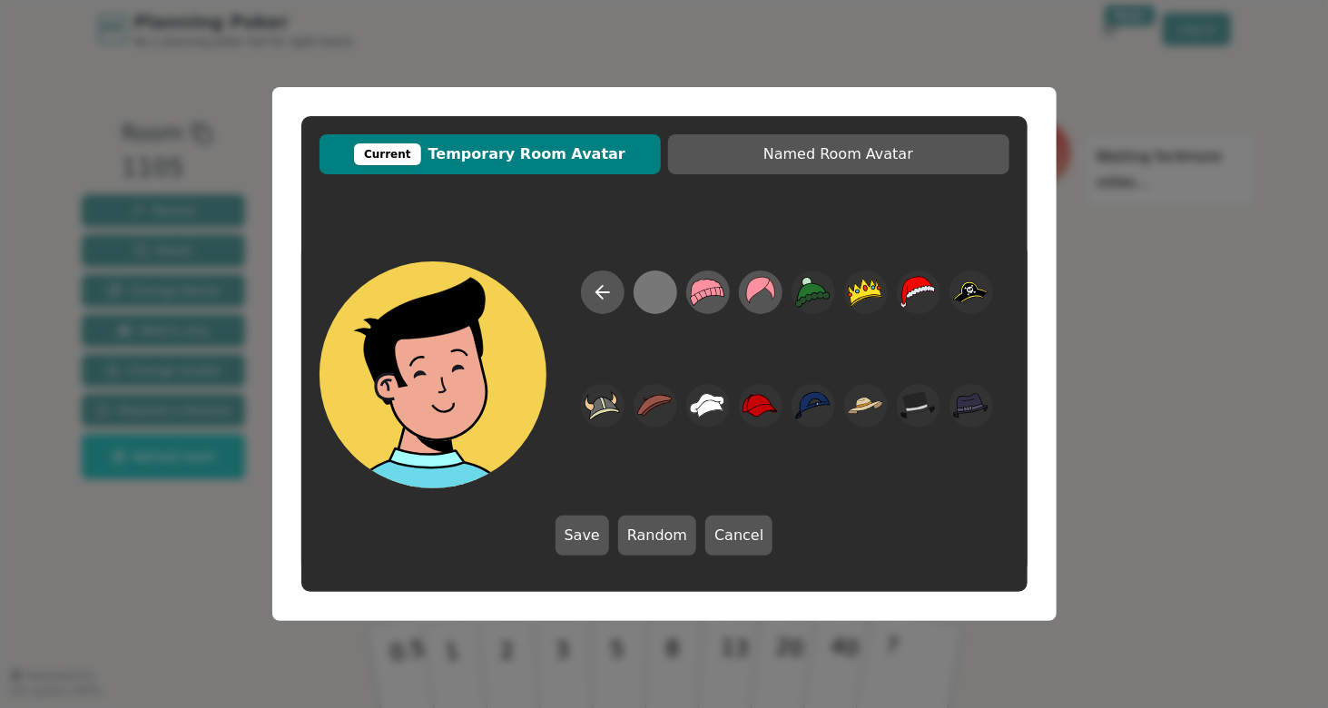
click at [659, 293] on div at bounding box center [654, 292] width 35 height 41
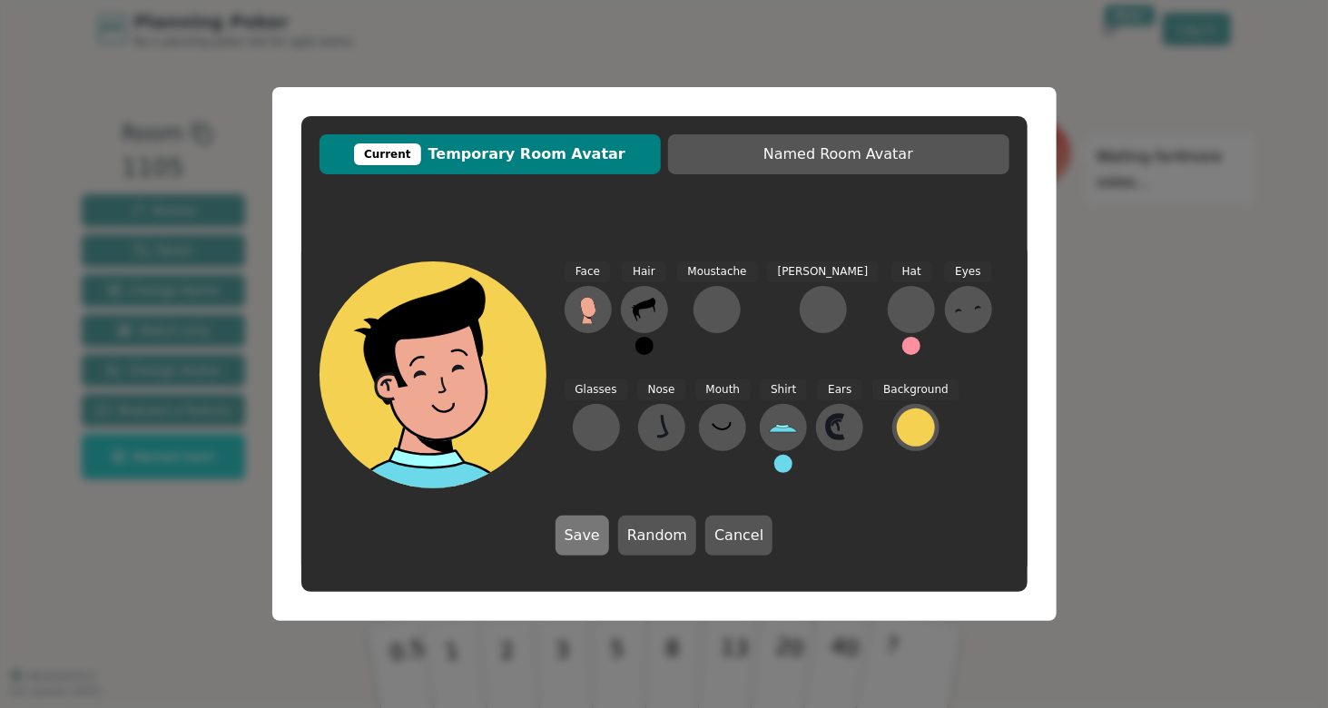
click at [596, 527] on button "Save" at bounding box center [583, 536] width 54 height 40
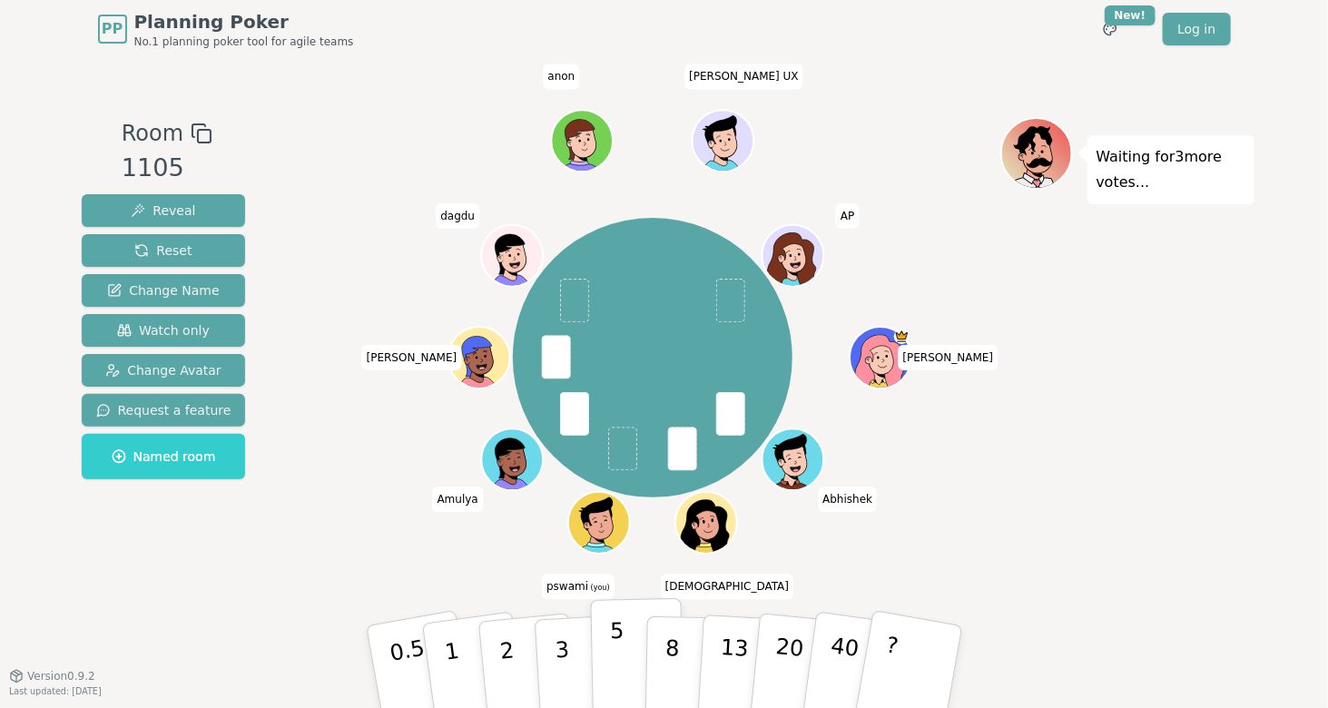
click at [622, 652] on button "5" at bounding box center [637, 667] width 94 height 138
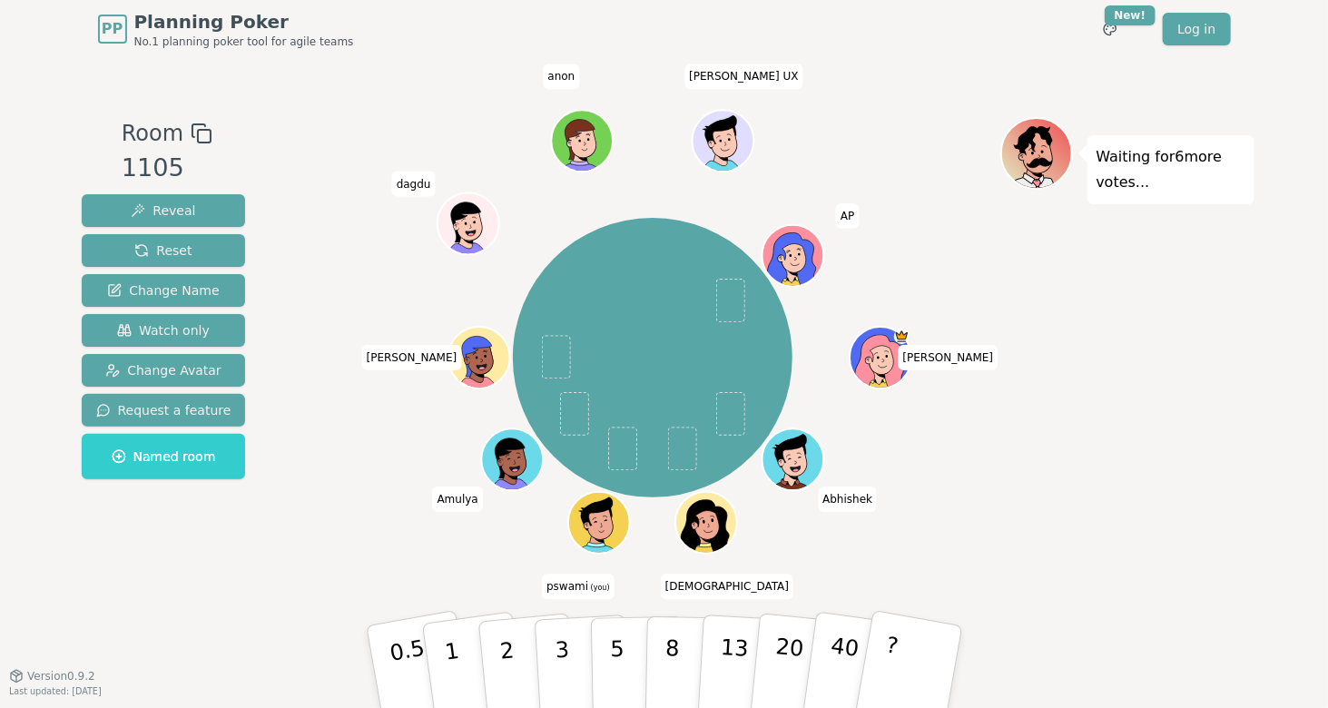
click at [935, 466] on div "[PERSON_NAME] Abhishek [PERSON_NAME] pswami (you) [PERSON_NAME] [PERSON_NAME] a…" at bounding box center [653, 358] width 694 height 416
click at [169, 257] on span "Reset" at bounding box center [162, 250] width 57 height 18
click at [182, 555] on div "Room 1105 Reveal Reset Change Name Watch only Change Avatar Request a feature N…" at bounding box center [163, 366] width 179 height 499
click at [1080, 517] on div "Waiting for [PERSON_NAME] 's vote..." at bounding box center [1127, 366] width 254 height 499
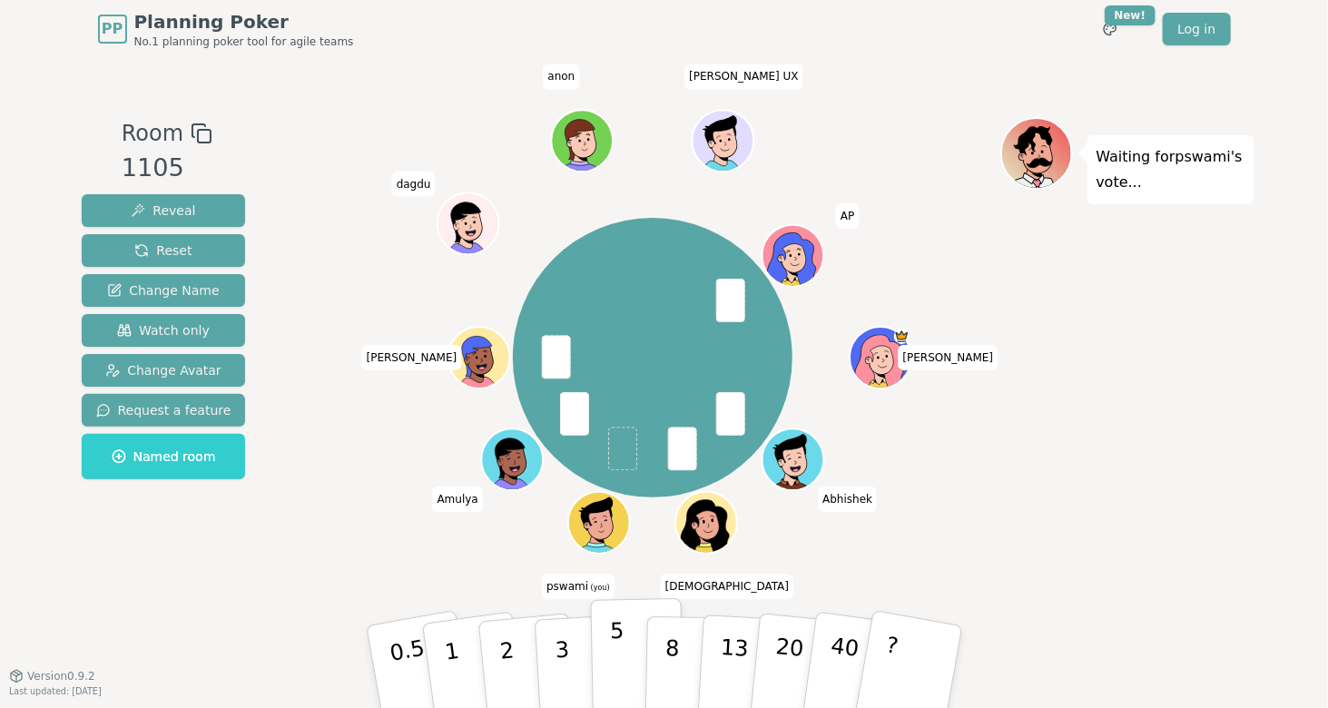
click at [625, 659] on button "5" at bounding box center [637, 667] width 94 height 138
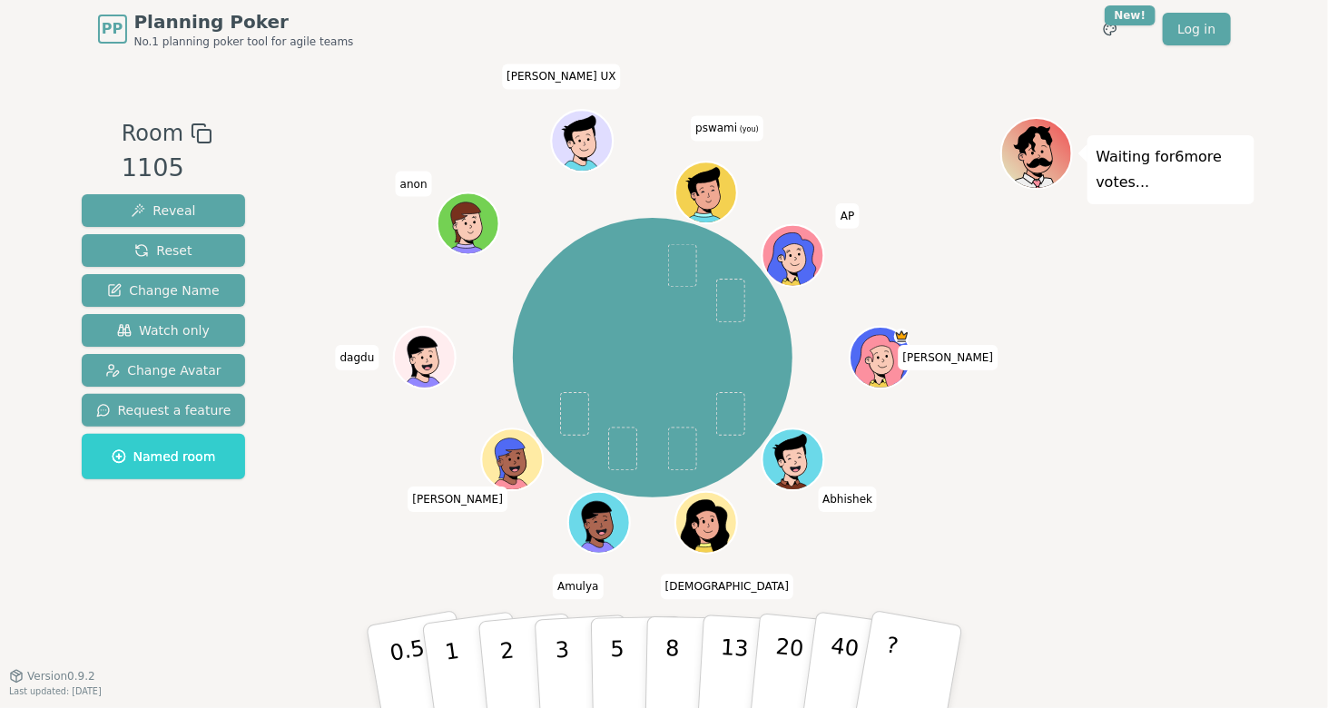
click at [1080, 571] on div "Waiting for 6 more votes..." at bounding box center [1127, 366] width 254 height 499
click at [509, 649] on p "2" at bounding box center [509, 669] width 24 height 99
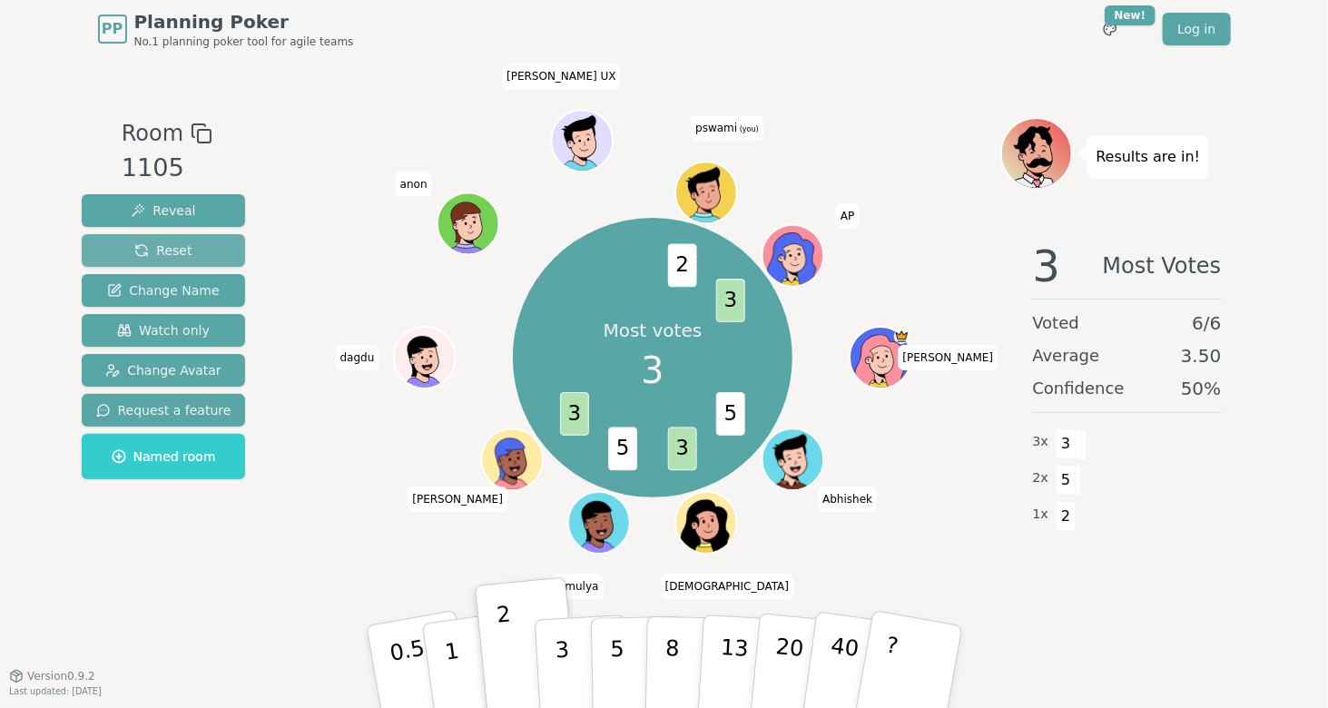
click at [154, 247] on span "Reset" at bounding box center [162, 250] width 57 height 18
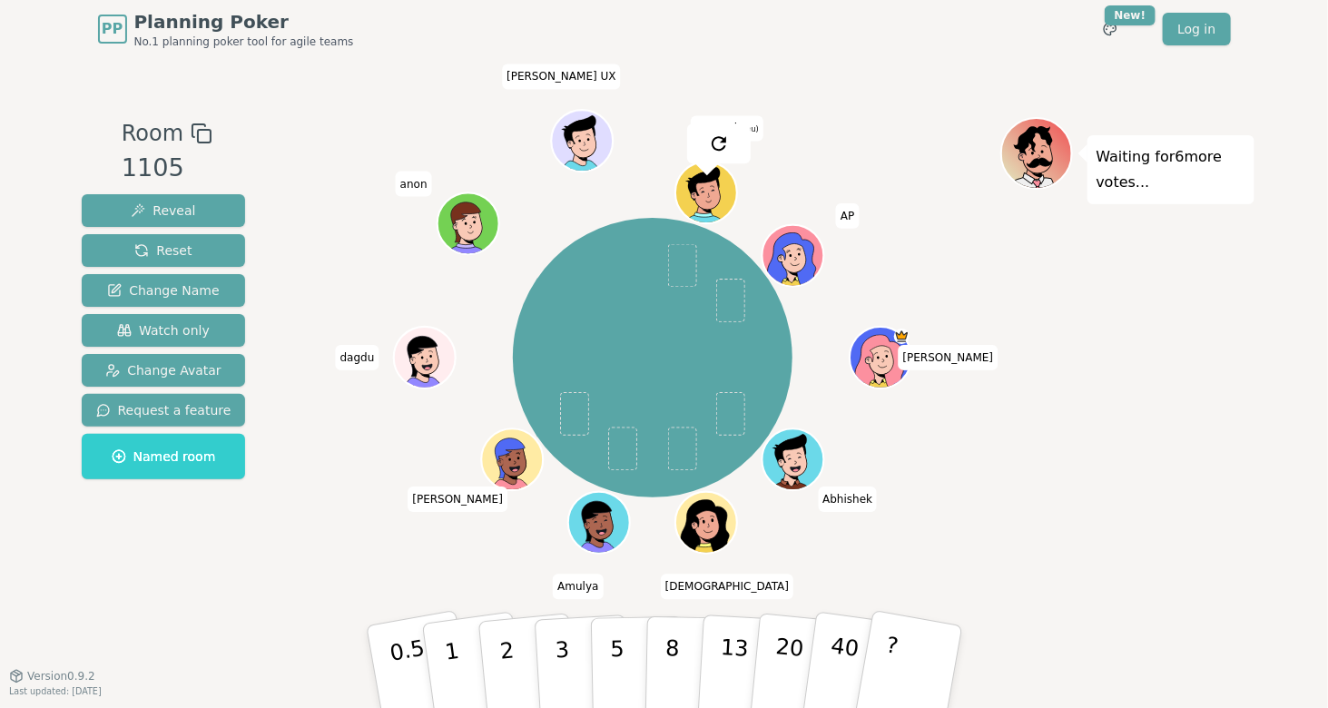
click at [197, 597] on div "Room 1105 Reveal Reset Change Name Watch only Change Avatar Request a feature N…" at bounding box center [163, 366] width 179 height 499
click at [612, 669] on p "5" at bounding box center [616, 667] width 15 height 98
click at [509, 642] on p "2" at bounding box center [509, 669] width 24 height 99
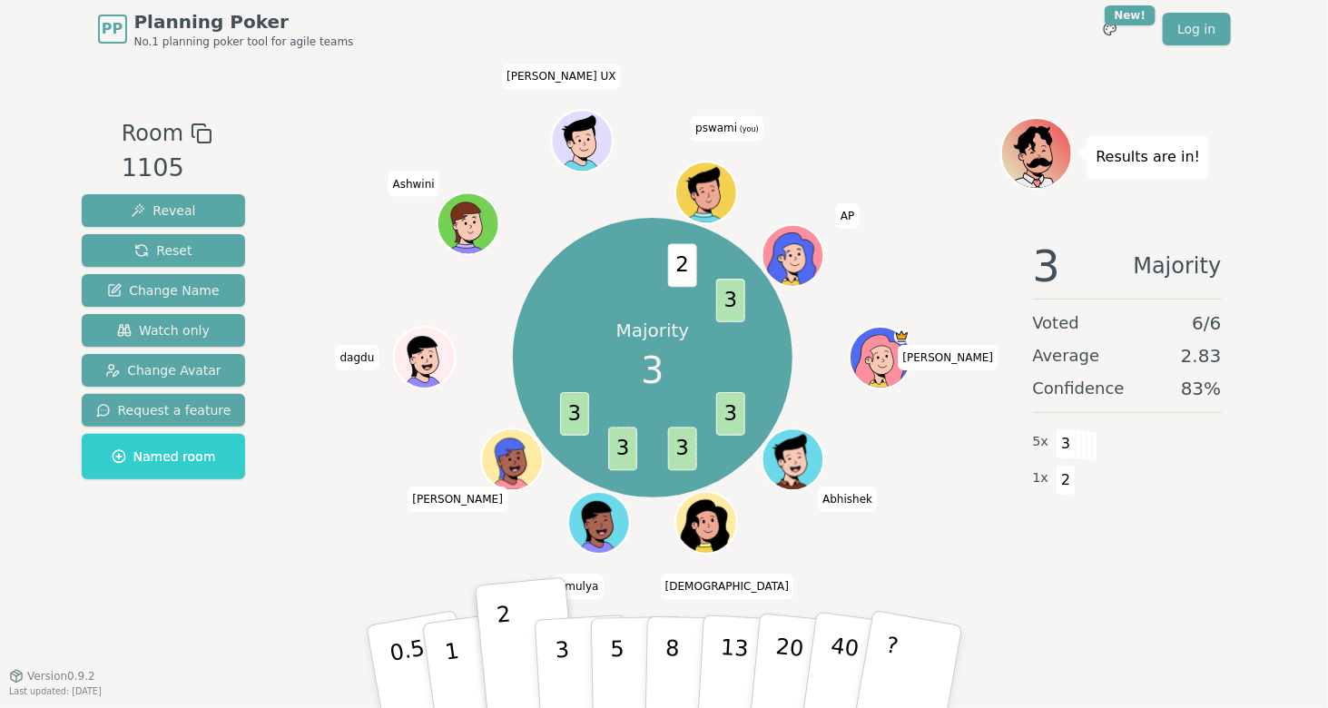
click at [566, 562] on div "Majority 3 3 3 3 3 2 3 Gajendra Abhishek Vaishnavi Amulya Sonali dagdu Ashwini …" at bounding box center [653, 358] width 694 height 416
click at [575, 646] on button "3" at bounding box center [582, 667] width 99 height 142
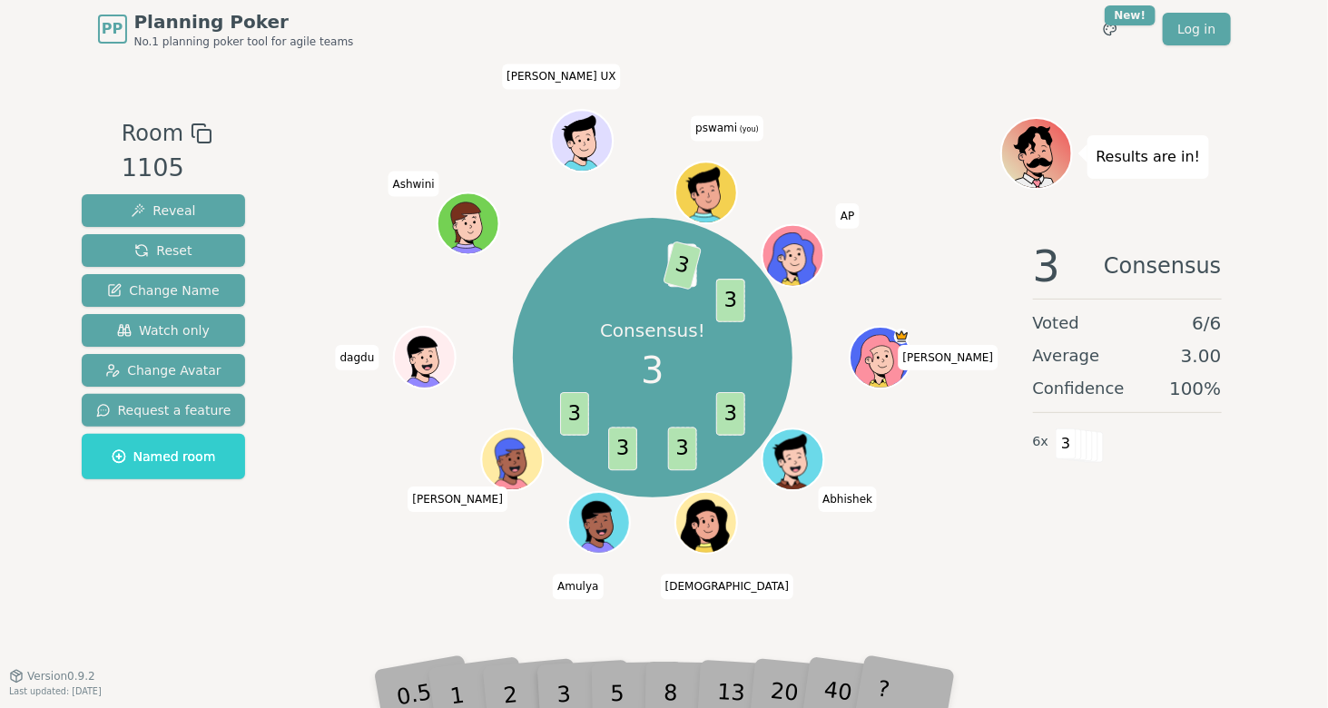
click at [567, 666] on div "3" at bounding box center [583, 667] width 58 height 66
click at [340, 537] on div "Consensus! 3 3 3 3 3 2 3 3 Gajendra Abhishek Vaishnavi Amulya Sonali dagdu Ashw…" at bounding box center [653, 358] width 694 height 416
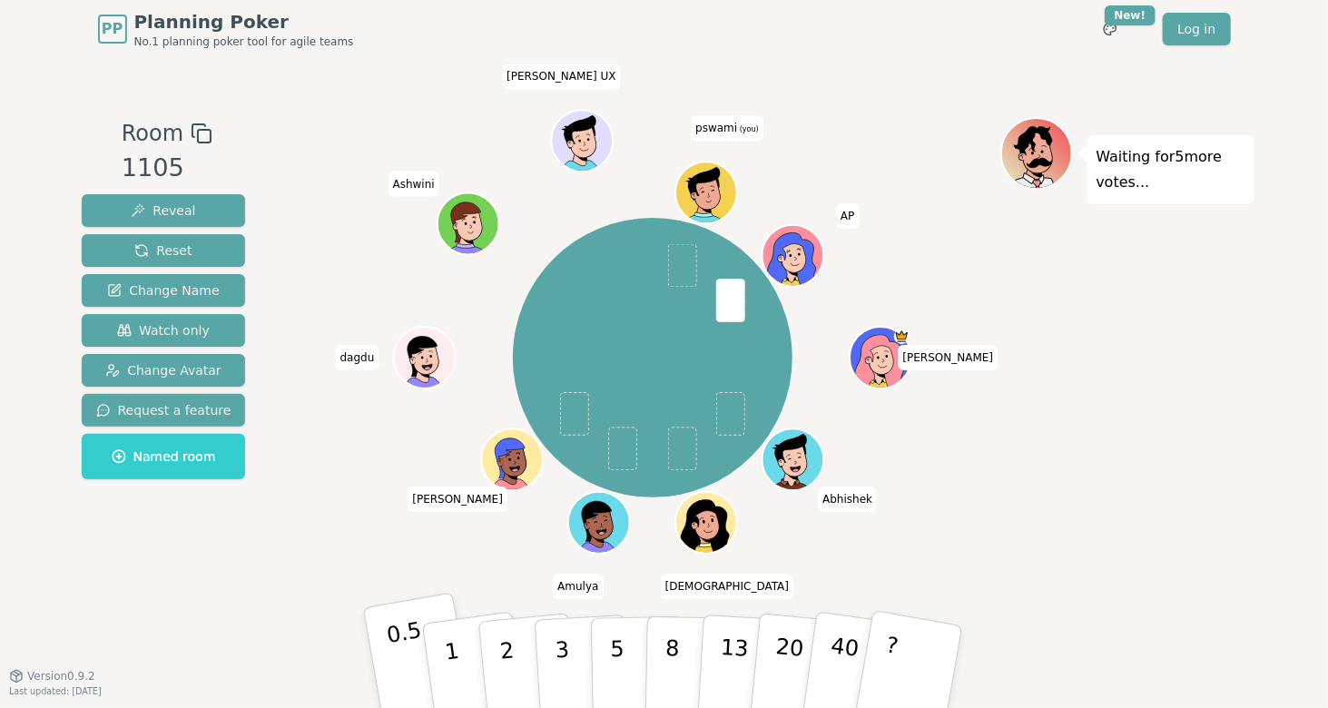
click at [409, 672] on p "0.5" at bounding box center [410, 668] width 51 height 103
